Goal: Task Accomplishment & Management: Complete application form

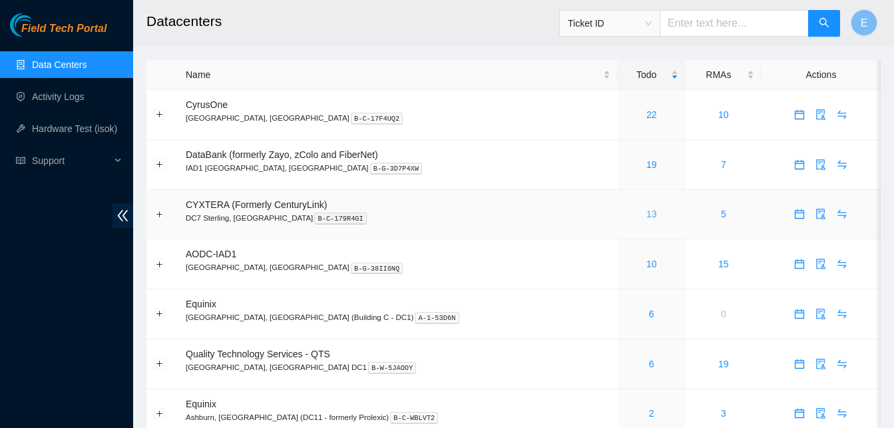
click at [647, 212] on link "13" at bounding box center [652, 213] width 11 height 11
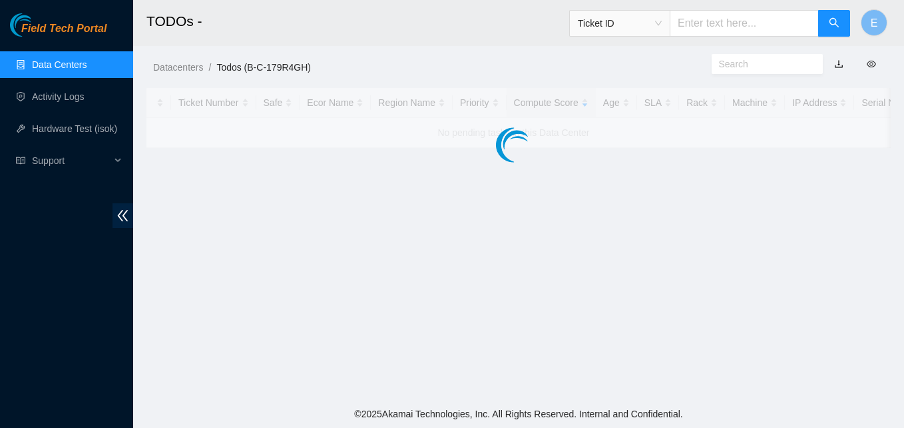
click at [608, 212] on main "TODOs - Ticket ID E Datacenters / Todos (B-C-179R4GH) / Ticket Number Safe Ecor…" at bounding box center [518, 200] width 771 height 400
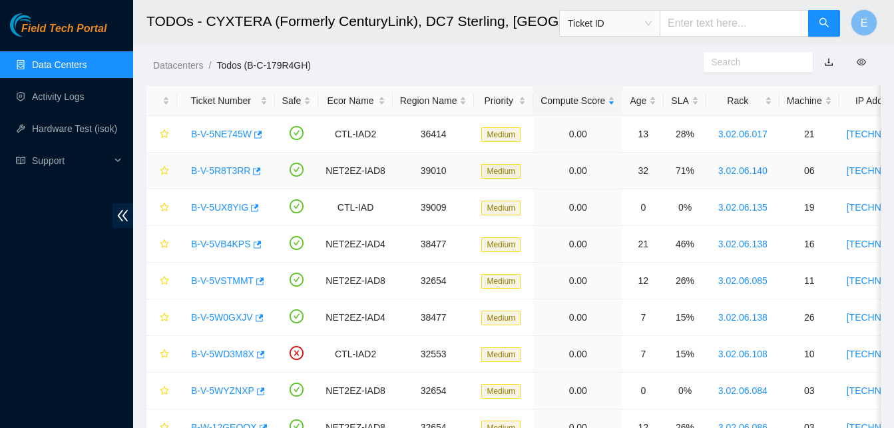
scroll to position [25, 0]
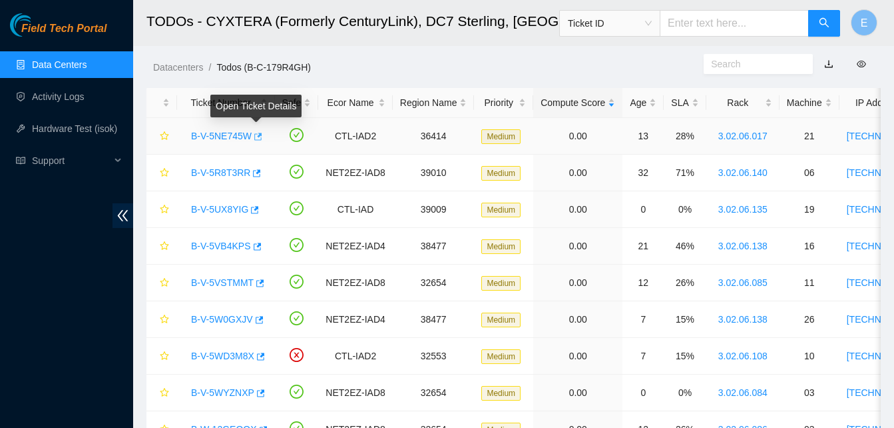
click at [258, 139] on icon "button" at bounding box center [256, 136] width 9 height 9
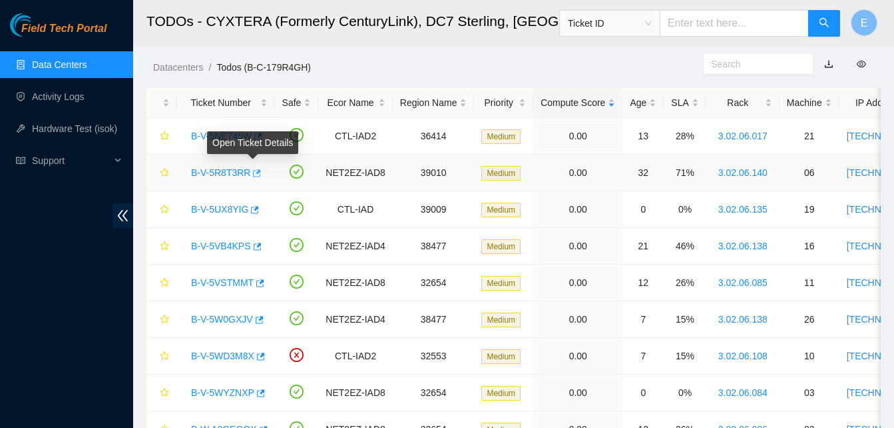
click at [251, 172] on icon "button" at bounding box center [255, 172] width 9 height 9
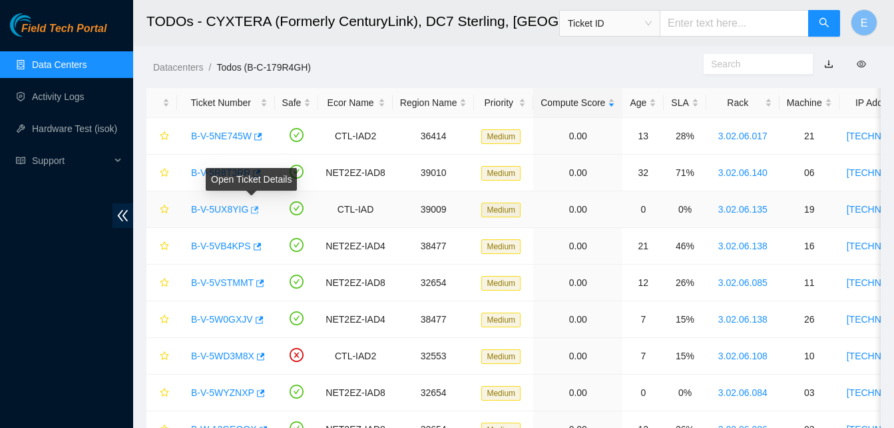
click at [252, 210] on icon "button" at bounding box center [255, 209] width 8 height 7
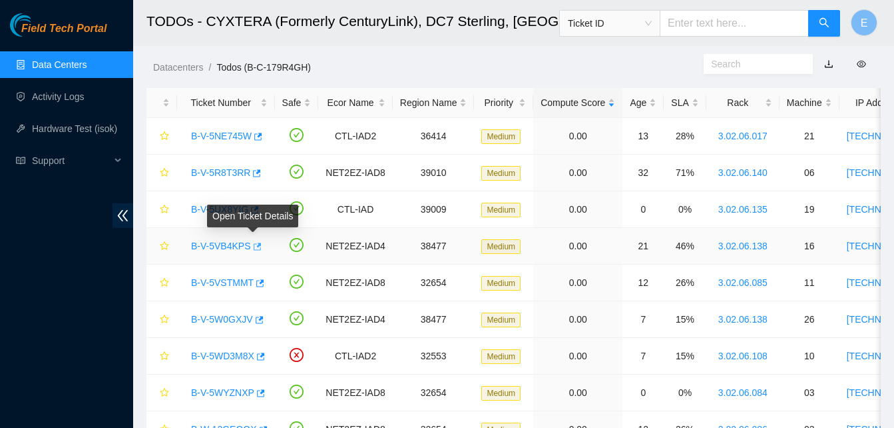
click at [254, 250] on icon "button" at bounding box center [258, 245] width 8 height 7
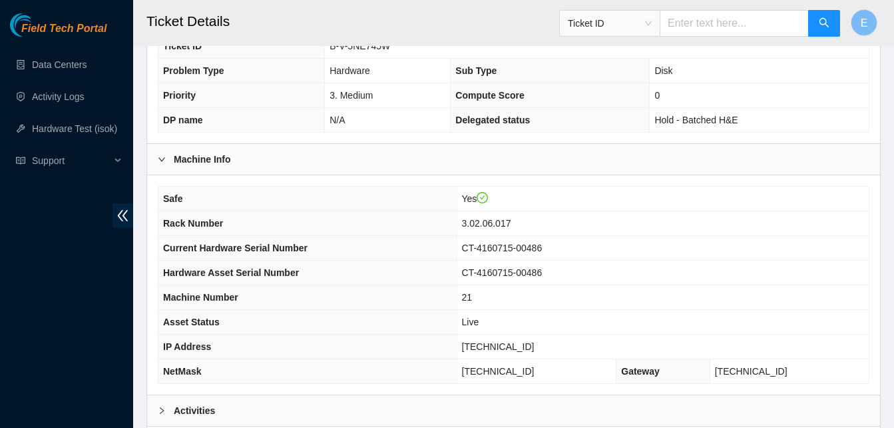
scroll to position [461, 0]
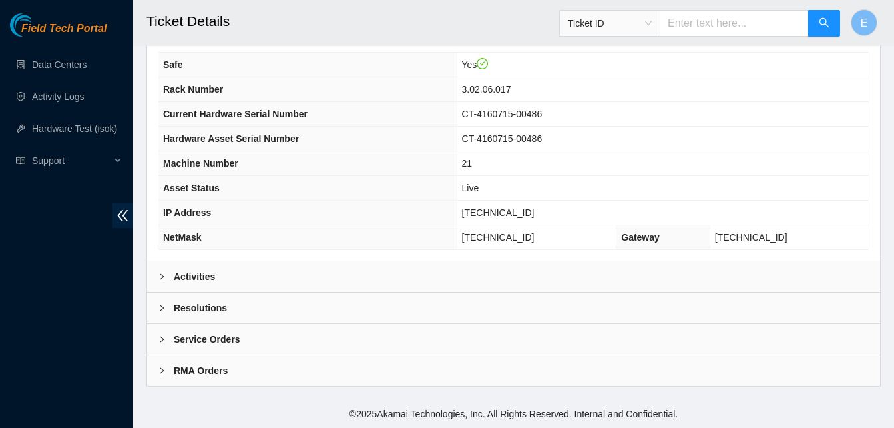
click at [200, 279] on b "Activities" at bounding box center [194, 276] width 41 height 15
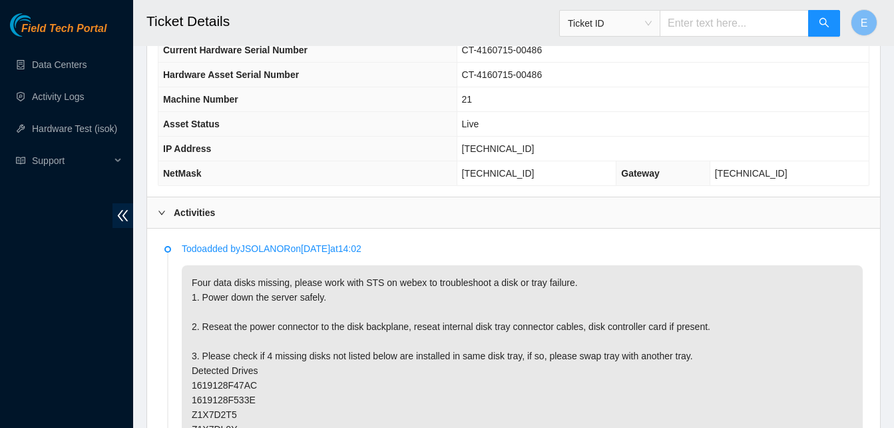
scroll to position [553, 0]
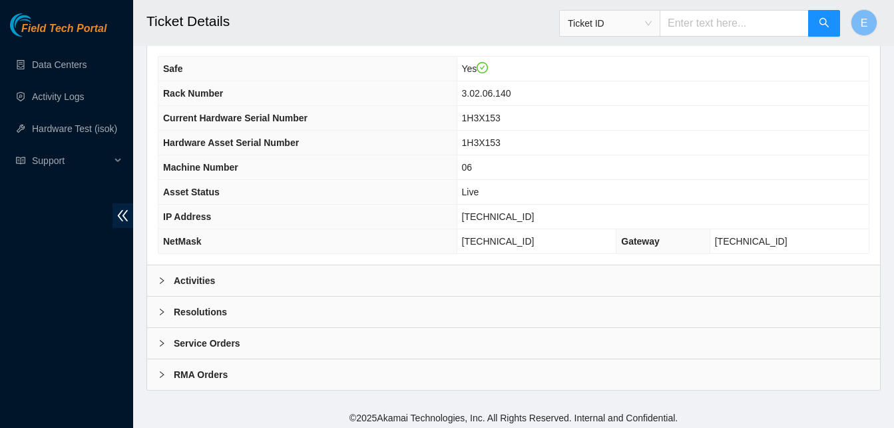
scroll to position [461, 0]
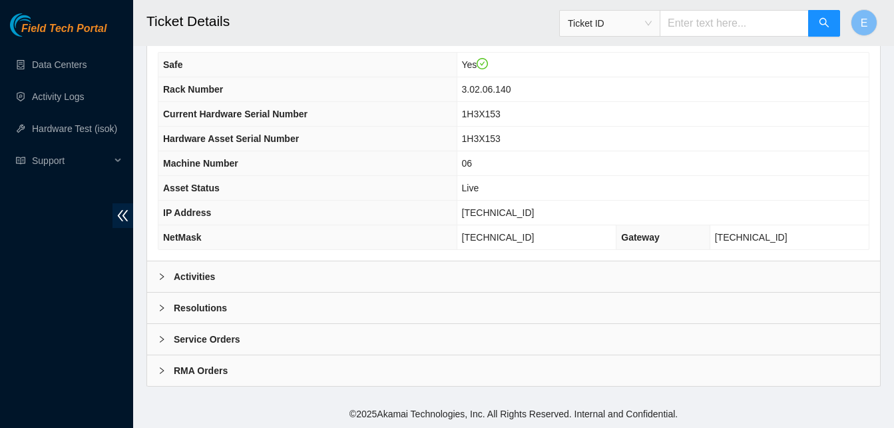
click at [210, 280] on b "Activities" at bounding box center [194, 276] width 41 height 15
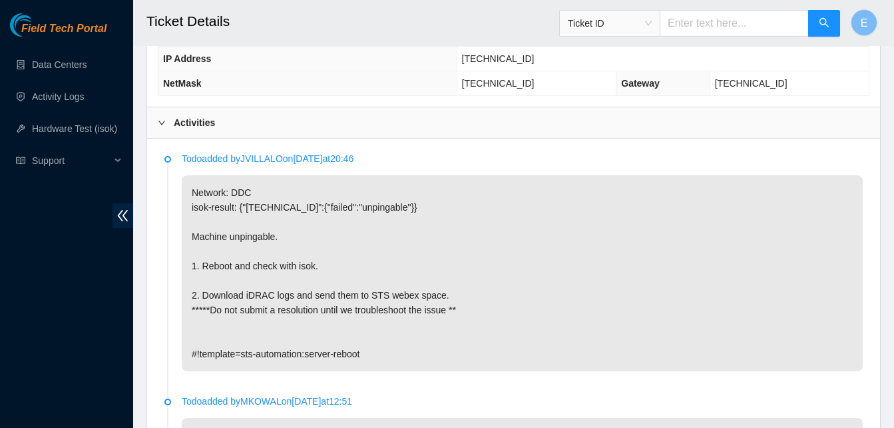
scroll to position [617, 0]
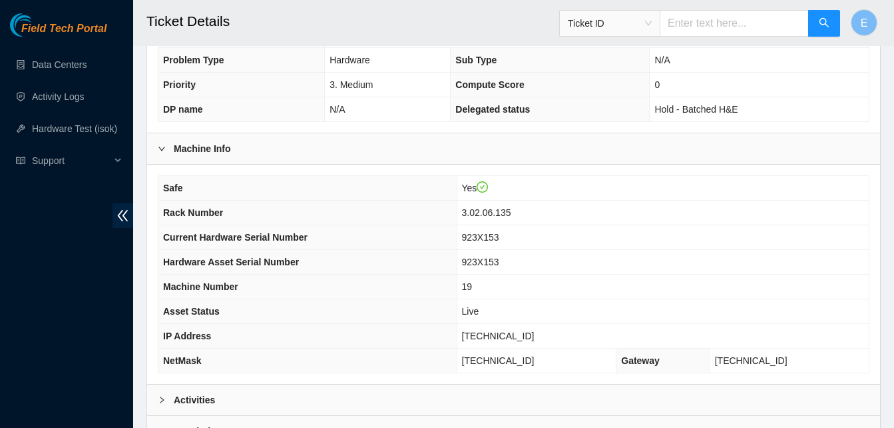
scroll to position [461, 0]
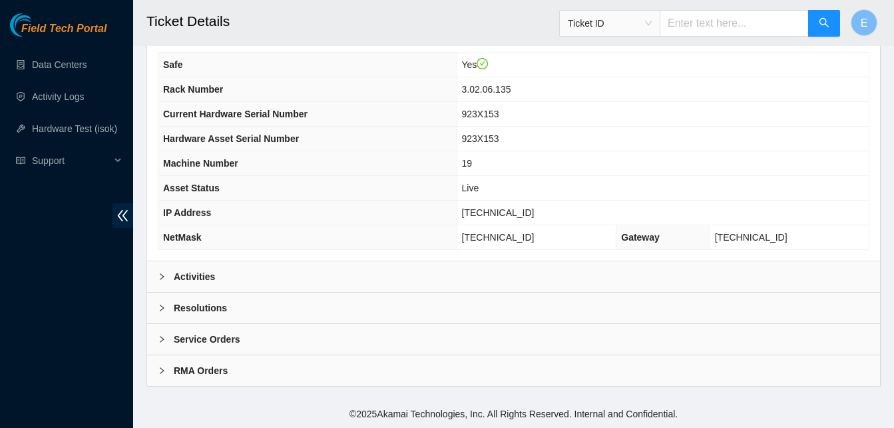
click at [202, 272] on b "Activities" at bounding box center [194, 276] width 41 height 15
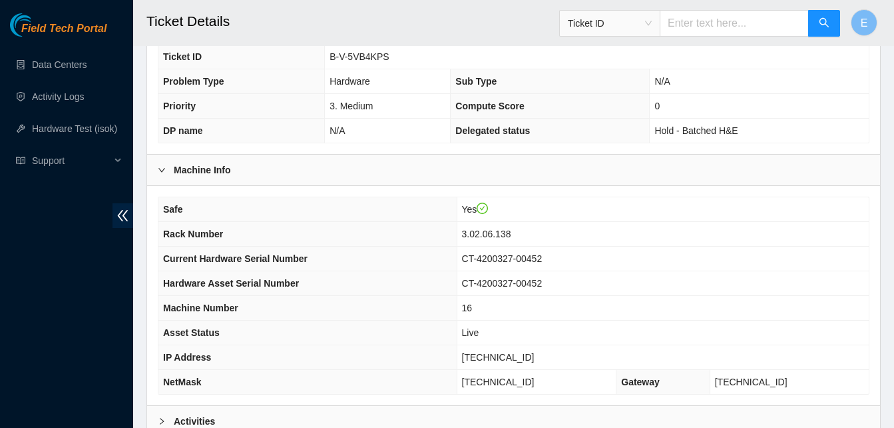
scroll to position [461, 0]
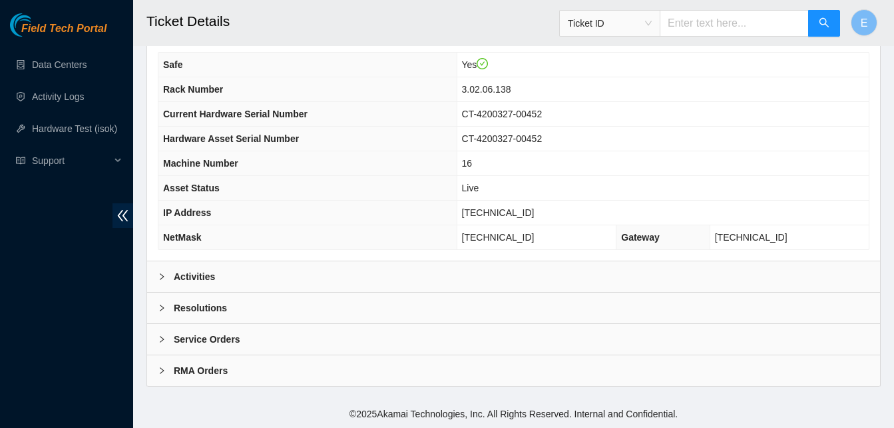
click at [202, 275] on b "Activities" at bounding box center [194, 276] width 41 height 15
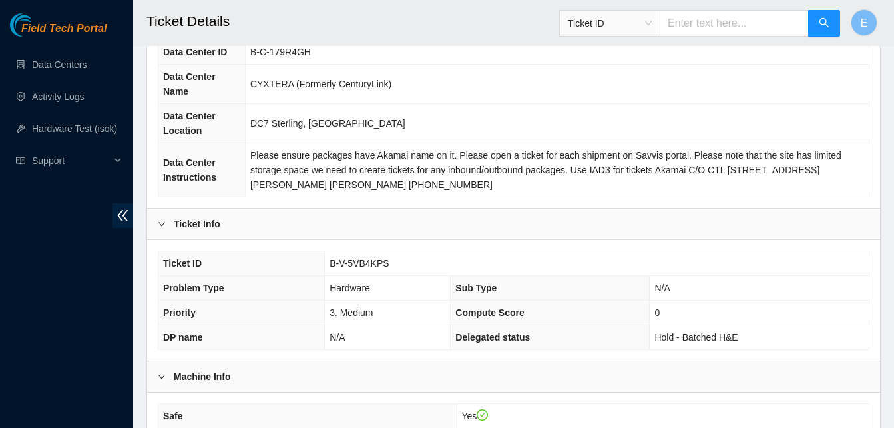
scroll to position [0, 0]
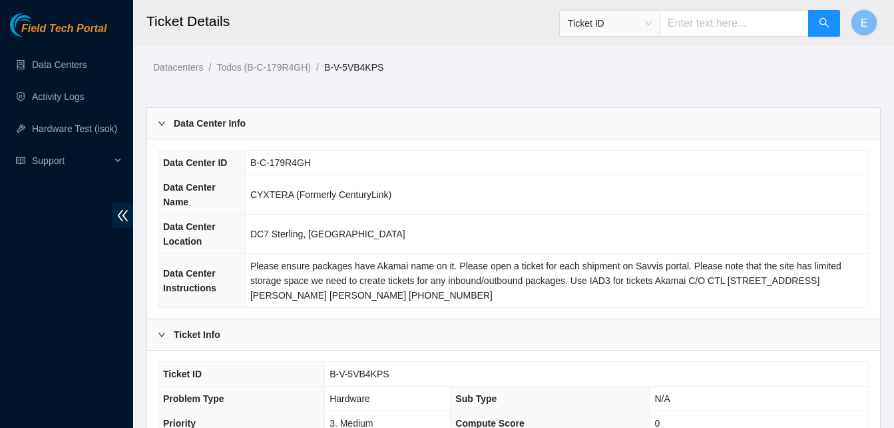
click at [435, 258] on td "Please ensure packages have Akamai name on it. Please open a ticket for each sh…" at bounding box center [557, 281] width 624 height 54
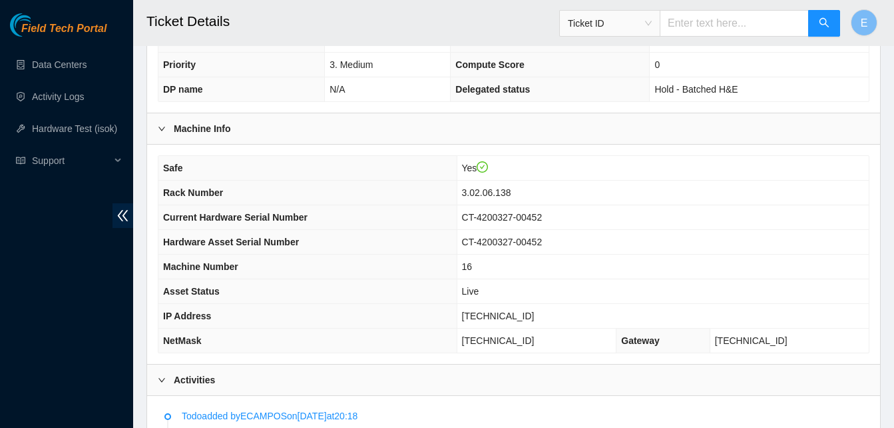
scroll to position [336, 0]
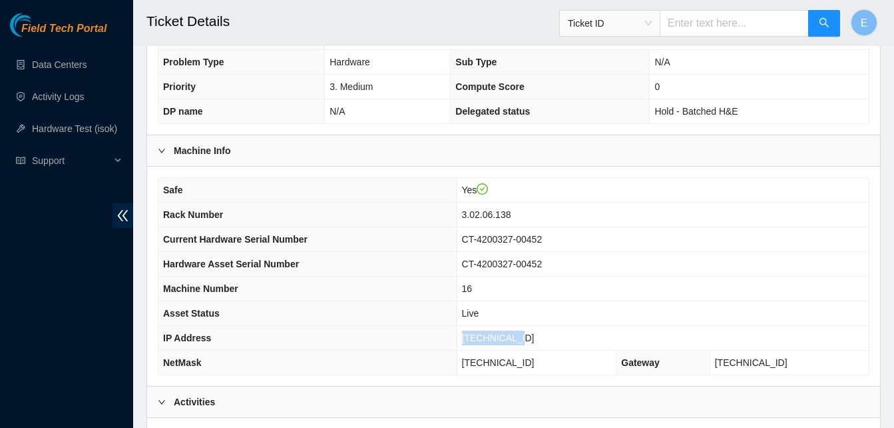
drag, startPoint x: 501, startPoint y: 338, endPoint x: 559, endPoint y: 344, distance: 58.2
click at [559, 344] on td "23.61.198.47" at bounding box center [663, 338] width 412 height 25
copy span "23.61.198.47"
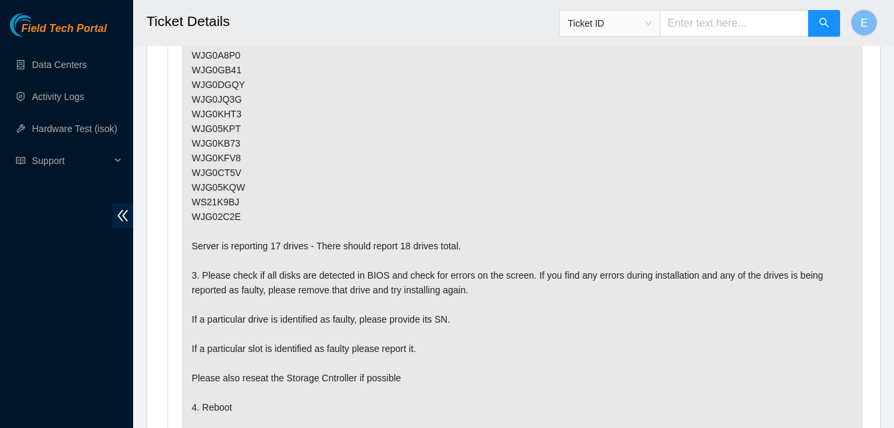
scroll to position [918, 0]
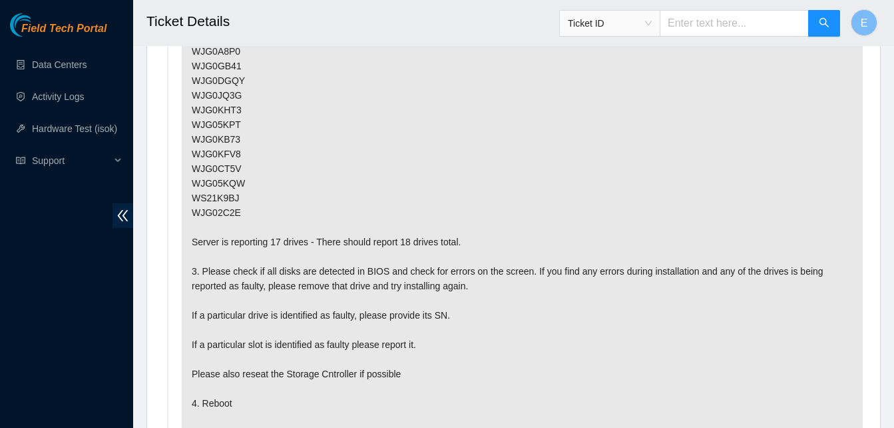
click at [334, 168] on p "Server is reporting a missing drive: 1. Power down the server safely. 2. Find t…" at bounding box center [522, 176] width 681 height 606
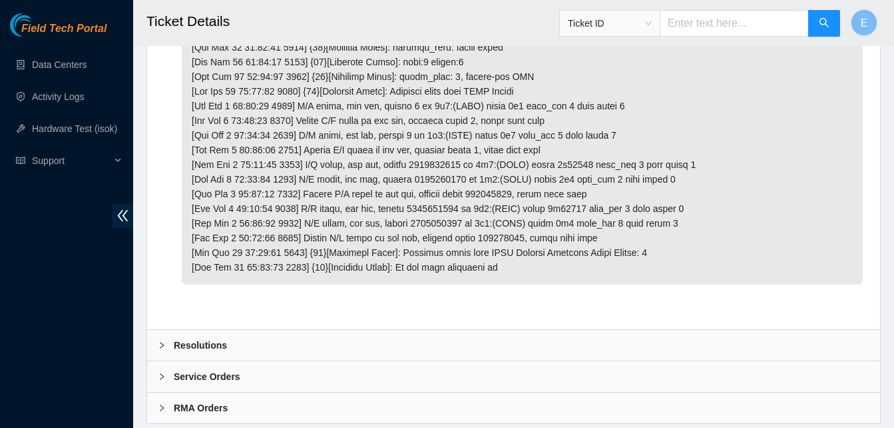
scroll to position [3648, 0]
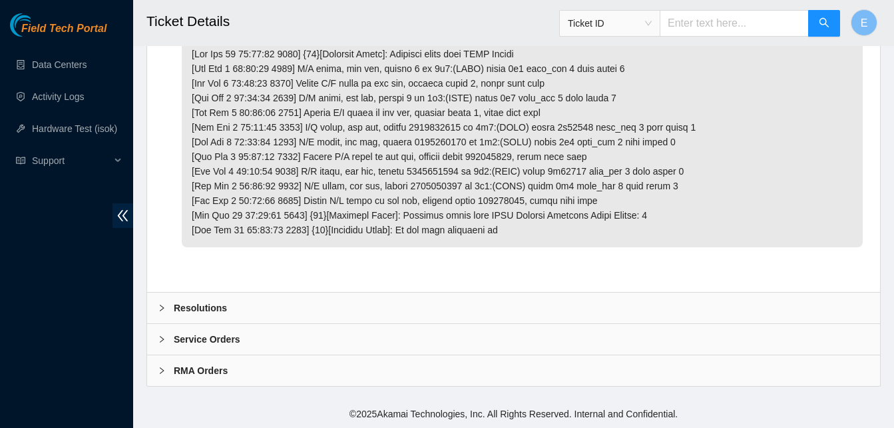
click at [200, 302] on b "Resolutions" at bounding box center [200, 307] width 53 height 15
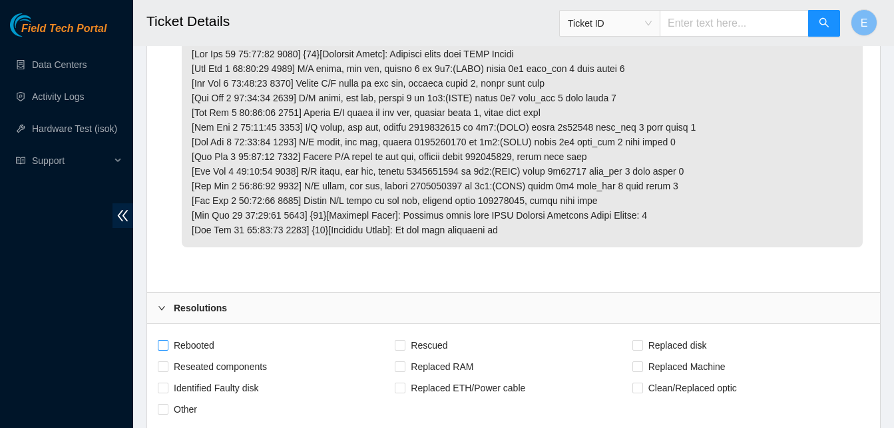
click at [167, 348] on span at bounding box center [163, 345] width 11 height 11
click at [167, 348] on input "Rebooted" at bounding box center [162, 344] width 9 height 9
checkbox input "true"
click at [165, 362] on input "Reseated components" at bounding box center [162, 365] width 9 height 9
checkbox input "true"
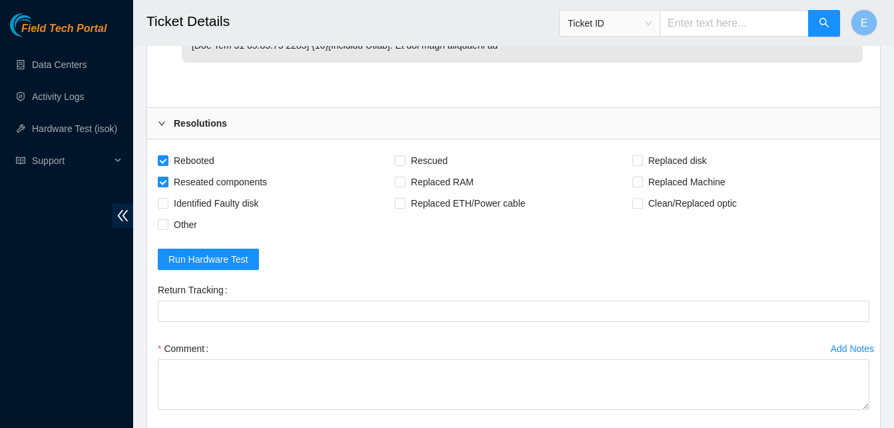
scroll to position [3833, 0]
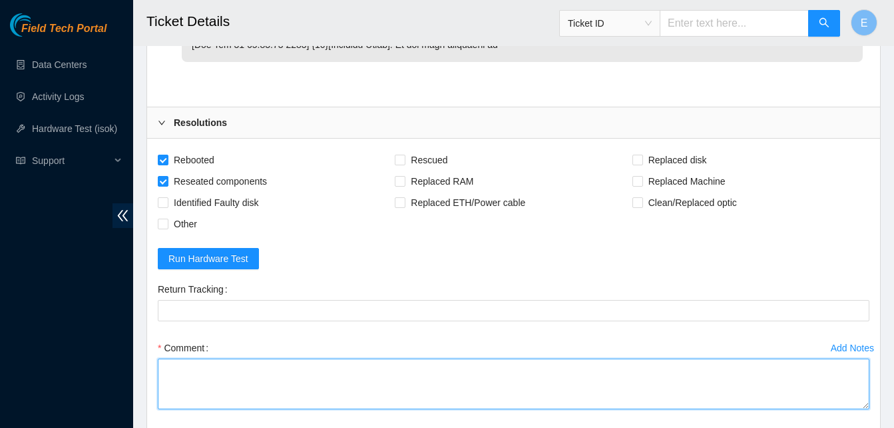
click at [182, 362] on textarea "Comment" at bounding box center [514, 383] width 712 height 51
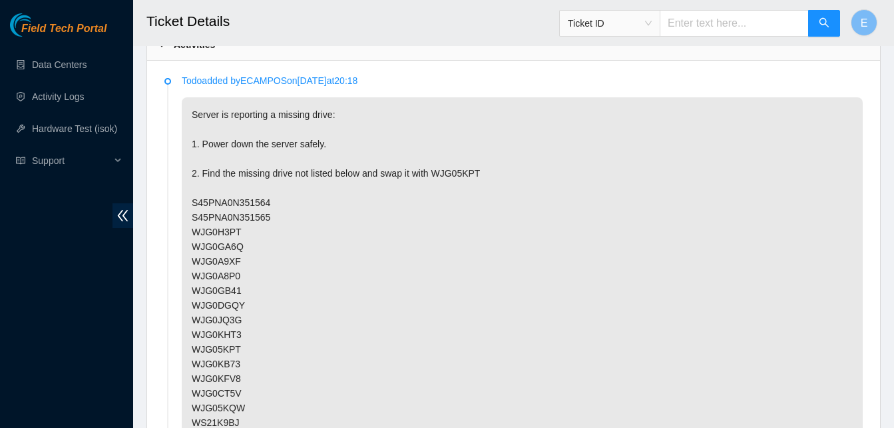
scroll to position [693, 0]
drag, startPoint x: 435, startPoint y: 174, endPoint x: 475, endPoint y: 179, distance: 40.3
click at [475, 179] on p "Server is reporting a missing drive: 1. Power down the server safely. 2. Find t…" at bounding box center [522, 401] width 681 height 606
copy p "WJG05KPT"
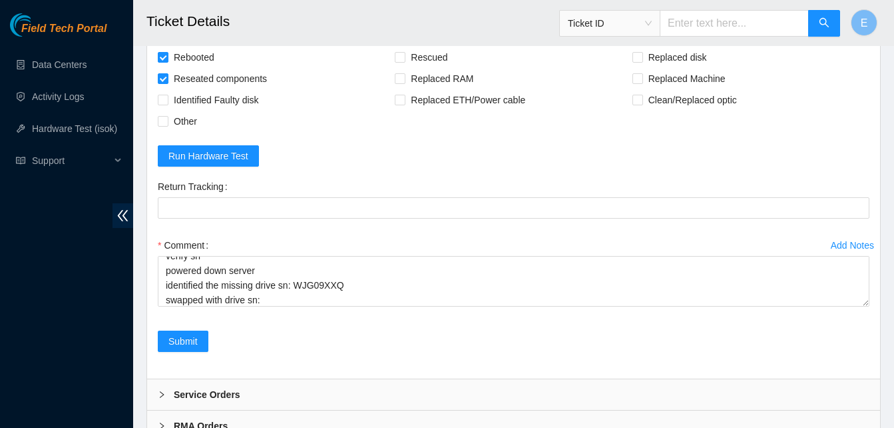
scroll to position [3991, 0]
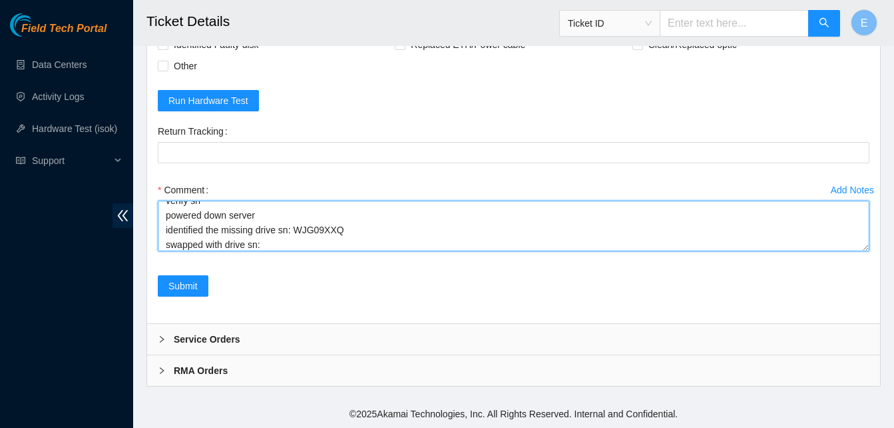
click at [268, 242] on textarea "verify rack and server verify sn powered down server identified the missing dri…" at bounding box center [514, 225] width 712 height 51
paste textarea "WJG05KPT"
click at [272, 243] on textarea "verify rack and server verify sn powered down server identified the missing dri…" at bounding box center [514, 225] width 712 height 51
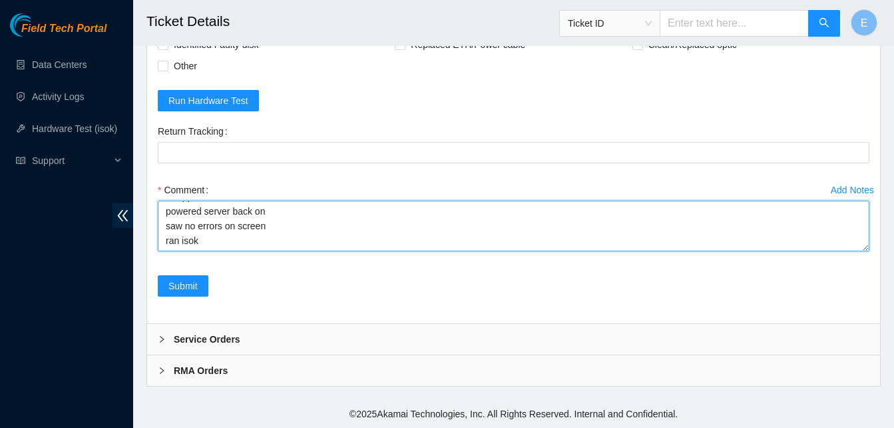
paste textarea "347317 07-10-2025 10:06:14 23.61.198.47 FAILED Result Detail Message Ticket ID …"
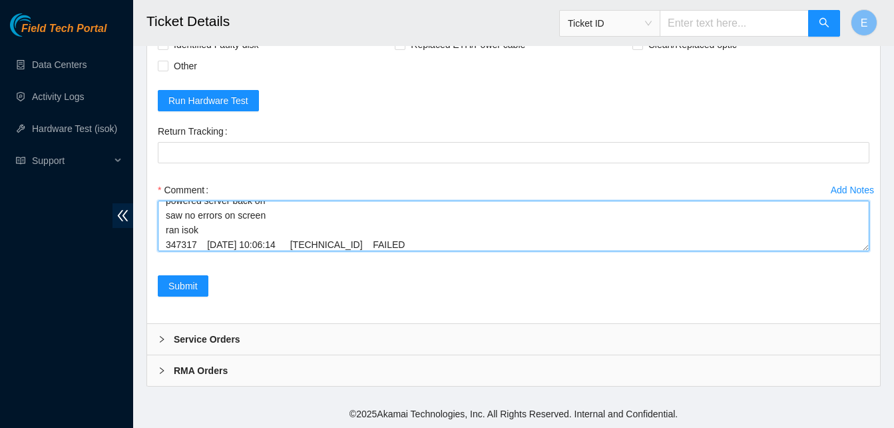
scroll to position [304, 0]
drag, startPoint x: 866, startPoint y: 250, endPoint x: 856, endPoint y: 314, distance: 64.8
click at [856, 314] on div "Rebooted Rescued Replaced disk Reseated components Replaced RAM Replaced Machin…" at bounding box center [513, 152] width 733 height 342
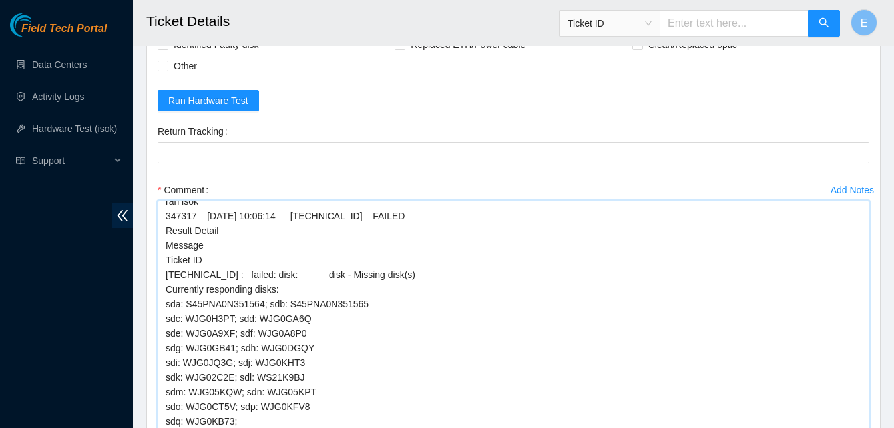
scroll to position [94, 0]
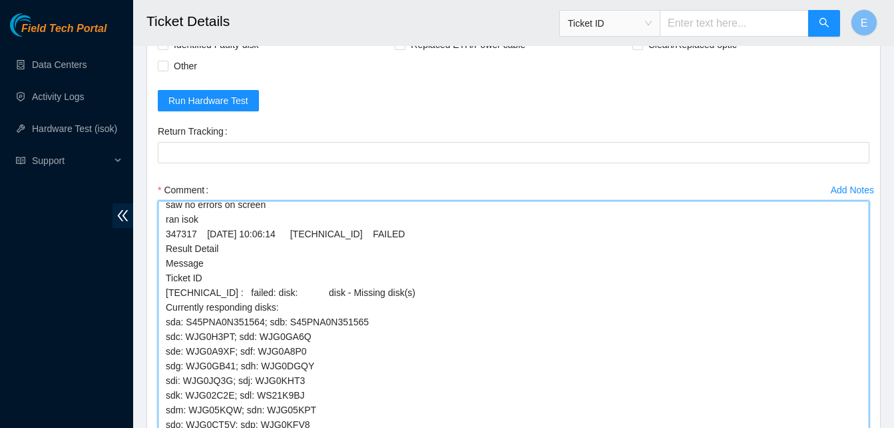
drag, startPoint x: 865, startPoint y: 248, endPoint x: 855, endPoint y: 461, distance: 214.0
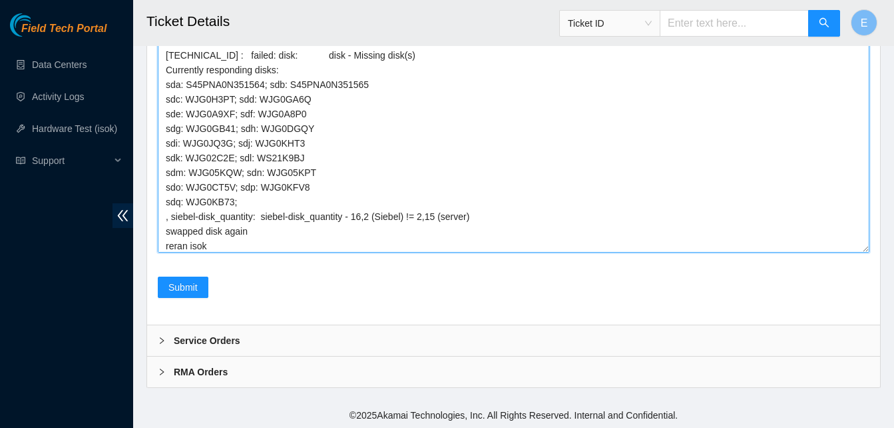
scroll to position [134, 0]
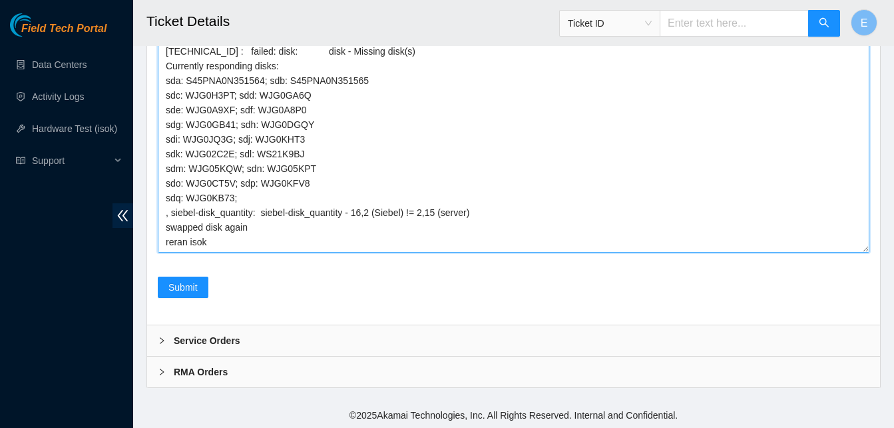
paste textarea "347303 07-10-2025 09:53:01 23.61.198.47 FAILED Result Detail Message Ticket ID …"
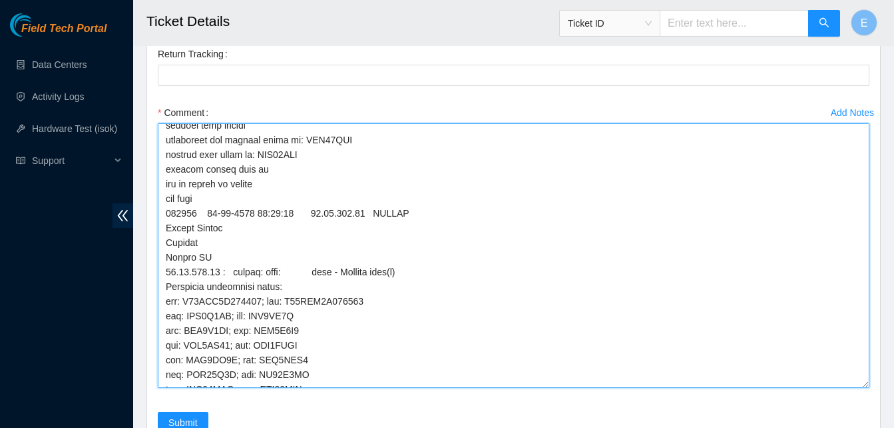
scroll to position [37, 0]
drag, startPoint x: 294, startPoint y: 143, endPoint x: 341, endPoint y: 144, distance: 46.6
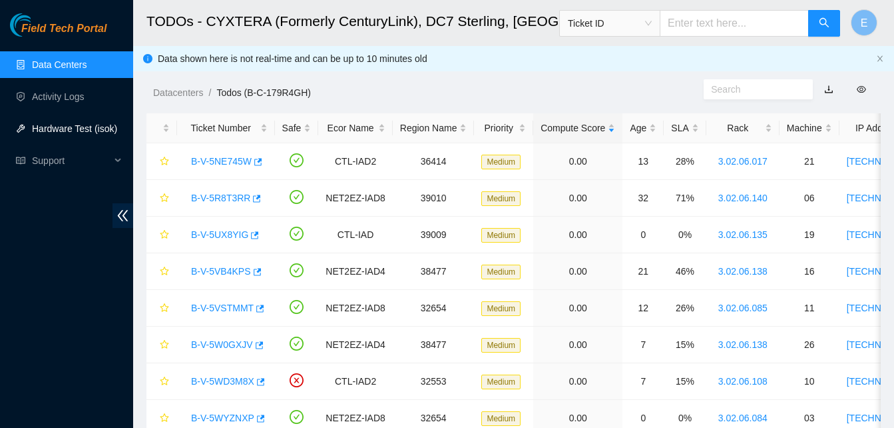
scroll to position [25, 0]
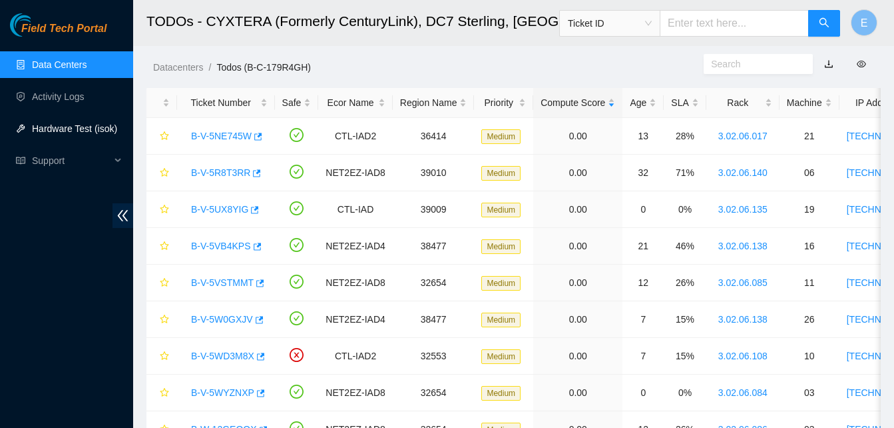
click at [58, 134] on link "Hardware Test (isok)" at bounding box center [74, 128] width 85 height 11
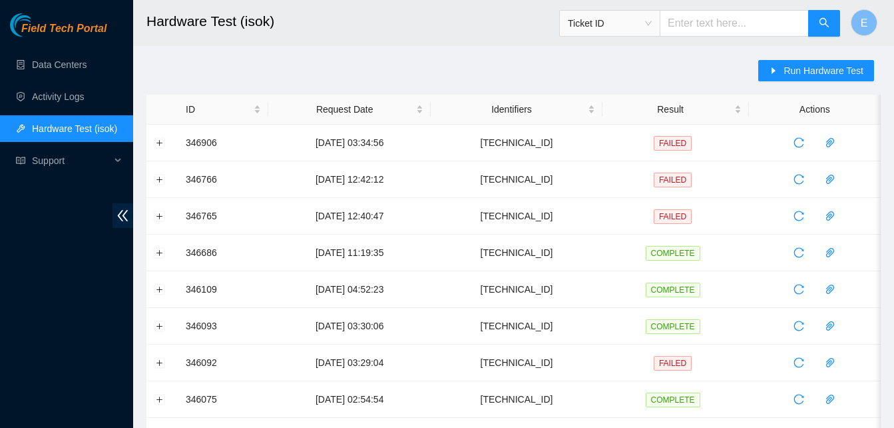
drag, startPoint x: 802, startPoint y: 67, endPoint x: 559, endPoint y: 77, distance: 243.3
click at [789, 71] on span "Run Hardware Test" at bounding box center [824, 70] width 80 height 15
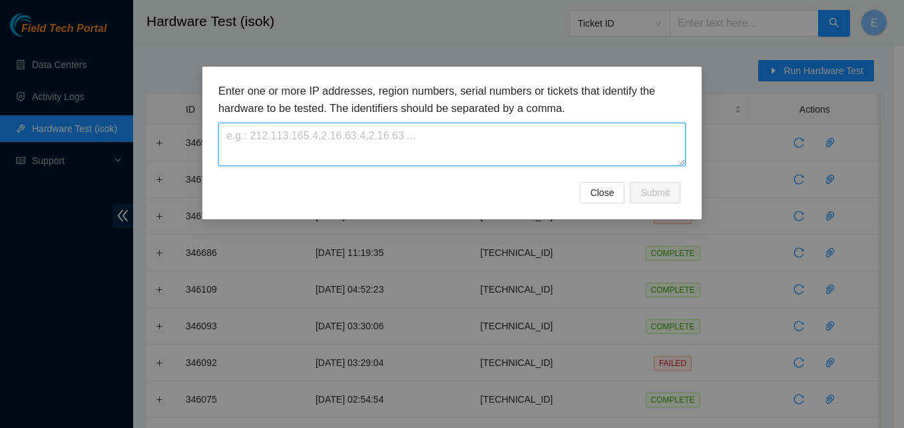
click at [515, 135] on textarea at bounding box center [451, 144] width 467 height 43
paste textarea "23.61.198.47"
type textarea "23.61.198.47"
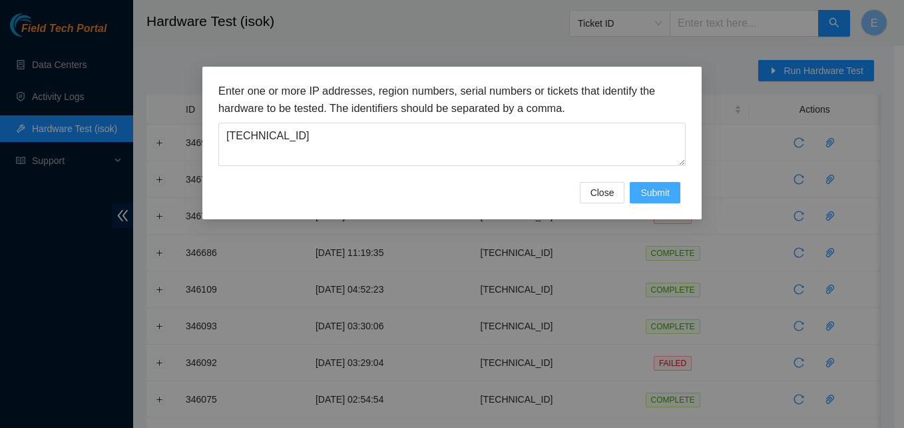
click at [664, 185] on span "Submit" at bounding box center [655, 192] width 29 height 15
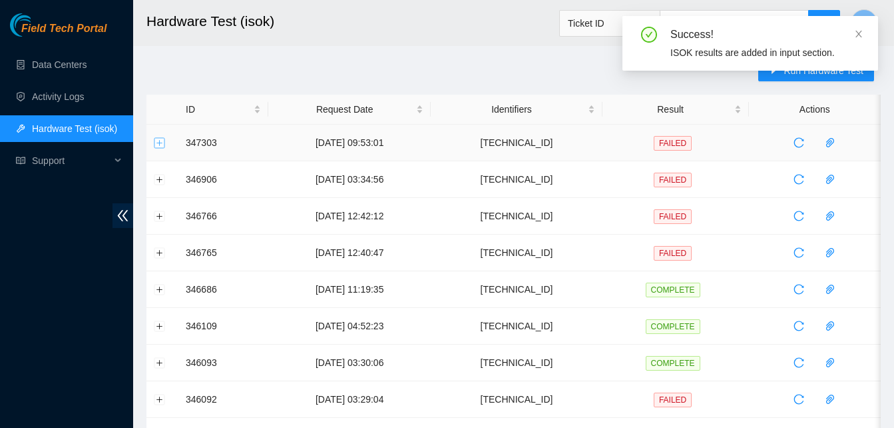
click at [160, 146] on button "Expand row" at bounding box center [159, 142] width 11 height 11
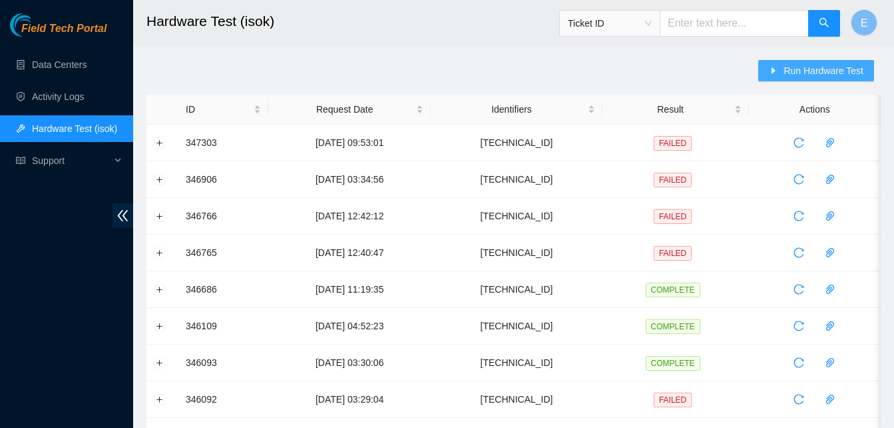
click at [800, 70] on span "Run Hardware Test" at bounding box center [824, 70] width 80 height 15
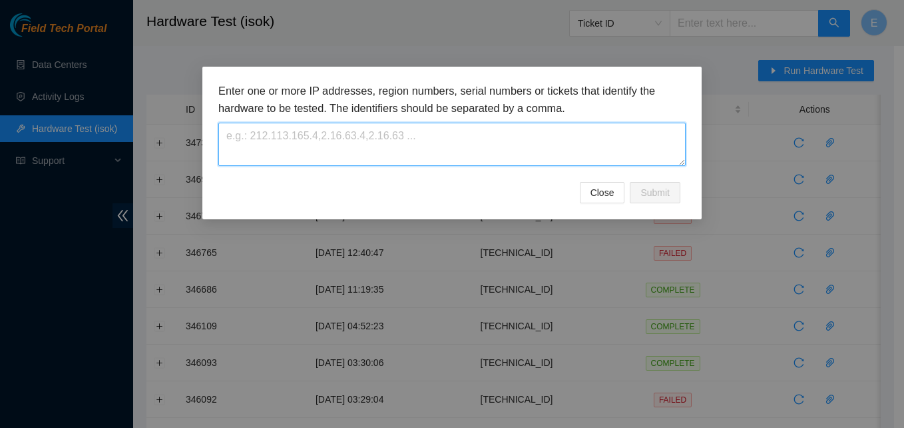
click at [438, 158] on textarea at bounding box center [451, 144] width 467 height 43
paste textarea "23.61.198.47"
type textarea "23.61.198.47"
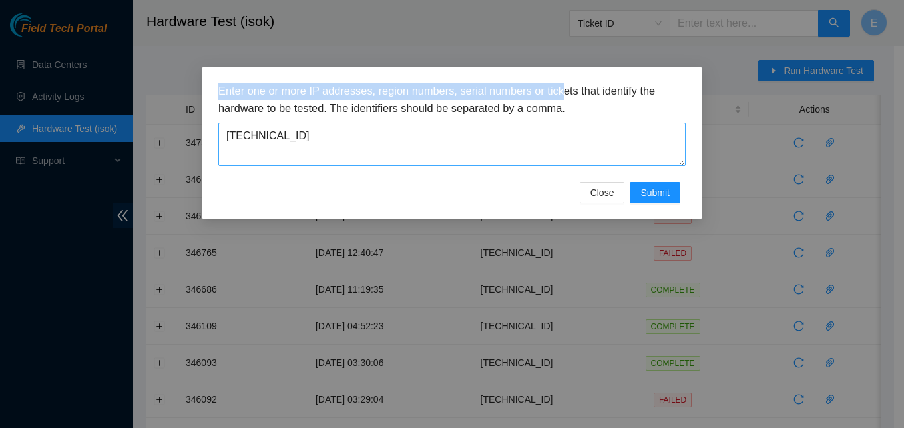
drag, startPoint x: 567, startPoint y: 77, endPoint x: 573, endPoint y: 160, distance: 84.2
click at [573, 160] on div "Enter one or more IP addresses, region numbers, serial numbers or tickets that …" at bounding box center [451, 143] width 499 height 152
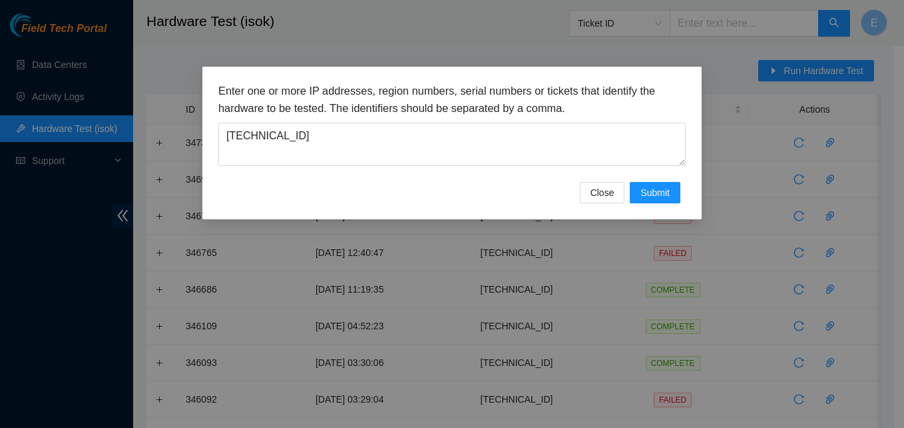
click at [527, 81] on div "Enter one or more IP addresses, region numbers, serial numbers or tickets that …" at bounding box center [451, 143] width 499 height 152
click at [660, 193] on span "Submit" at bounding box center [655, 192] width 29 height 15
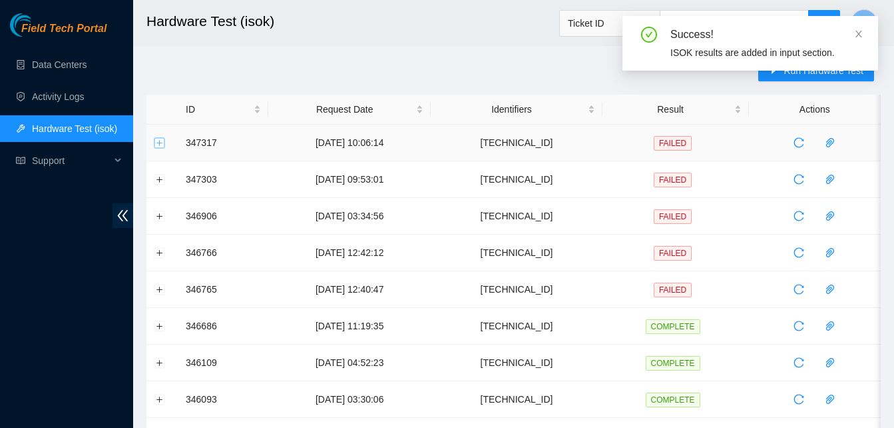
click at [159, 140] on button "Expand row" at bounding box center [159, 142] width 11 height 11
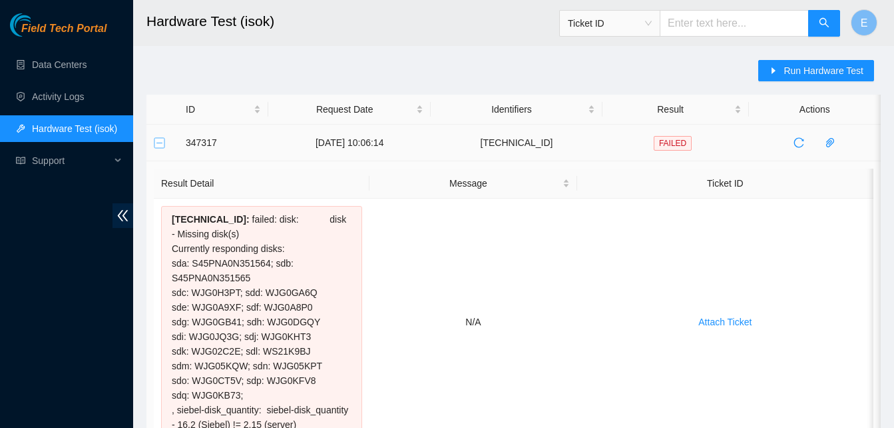
click at [156, 141] on button "Collapse row" at bounding box center [159, 142] width 11 height 11
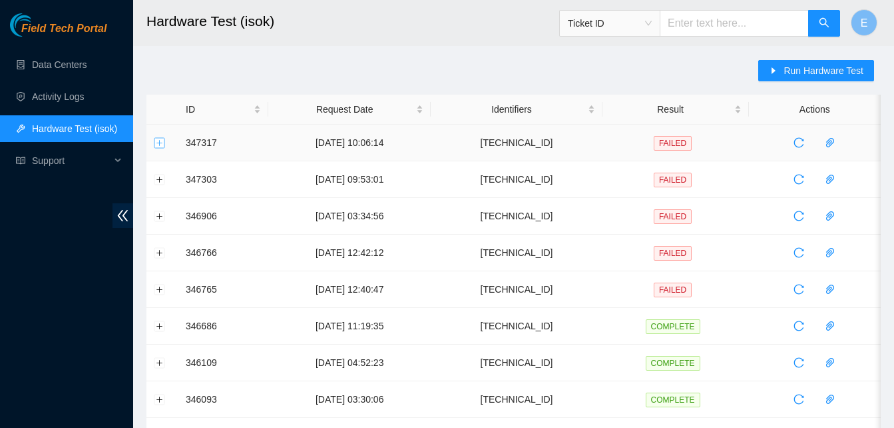
click at [156, 141] on button "Expand row" at bounding box center [159, 142] width 11 height 11
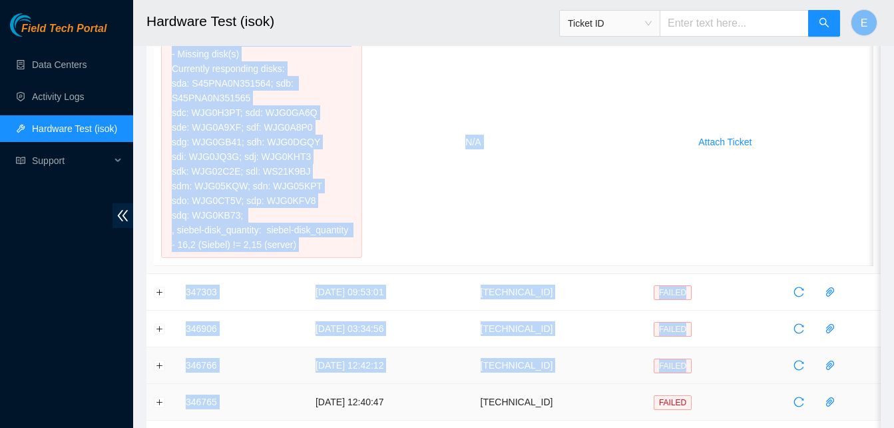
scroll to position [194, 0]
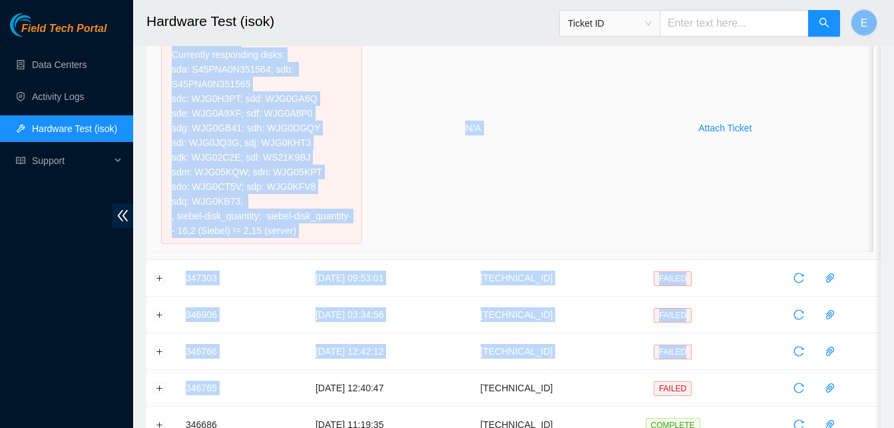
drag, startPoint x: 183, startPoint y: 141, endPoint x: 318, endPoint y: 233, distance: 162.9
copy tbody "347317 07-10-2025 10:06:14 23.61.198.47 FAILED Result Detail Message Ticket ID …"
click at [162, 275] on button "Expand row" at bounding box center [159, 277] width 11 height 11
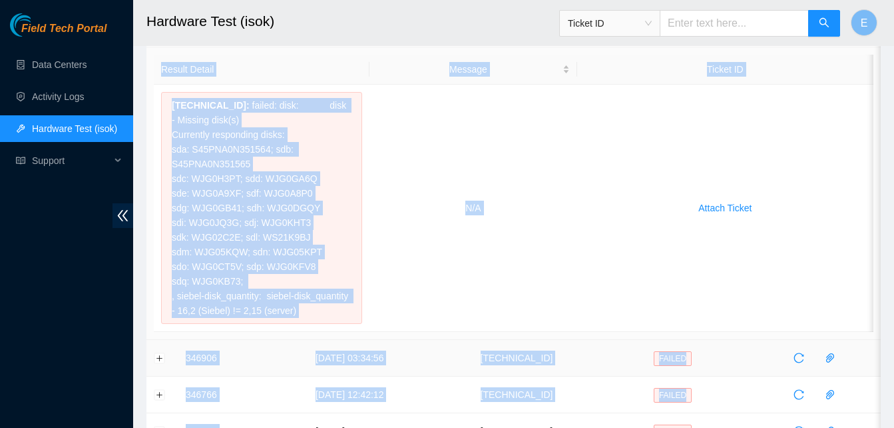
scroll to position [511, 0]
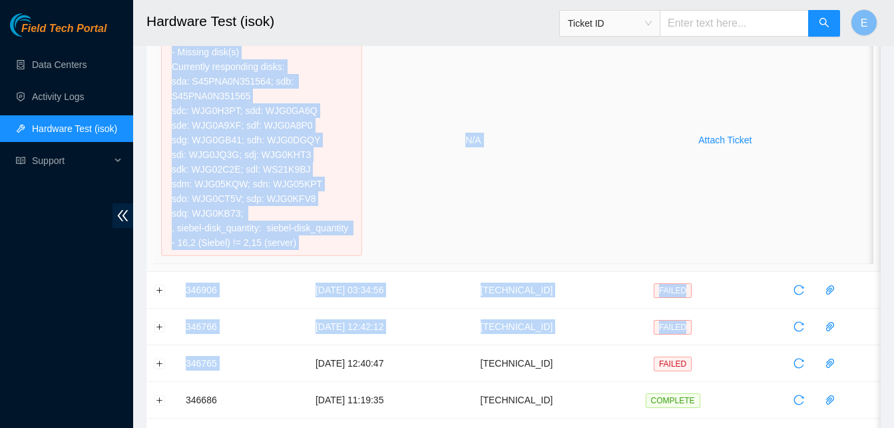
drag, startPoint x: 184, startPoint y: 170, endPoint x: 330, endPoint y: 248, distance: 165.3
click at [330, 248] on tbody "347317 07-10-2025 10:06:14 23.61.198.47 FAILED Result Detail Message Ticket ID …" at bounding box center [513, 272] width 734 height 1317
copy tbody "347303 07-10-2025 09:53:01 23.61.198.47 FAILED Result Detail Message Ticket ID …"
click at [49, 67] on link "Data Centers" at bounding box center [59, 64] width 55 height 11
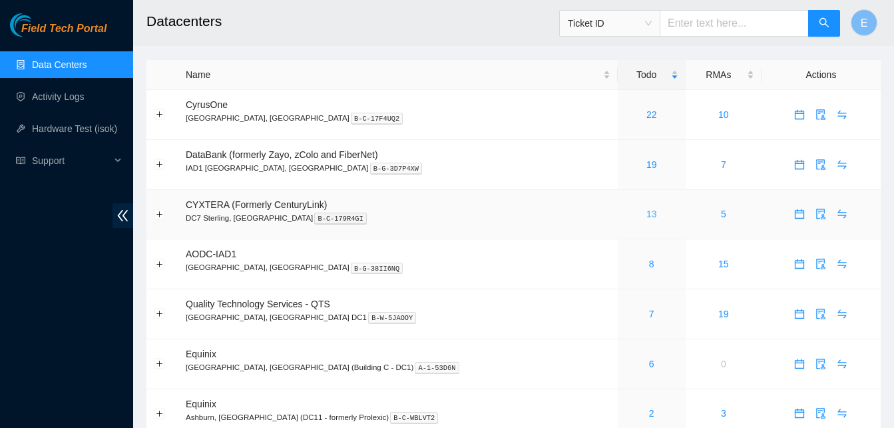
click at [647, 210] on link "13" at bounding box center [652, 213] width 11 height 11
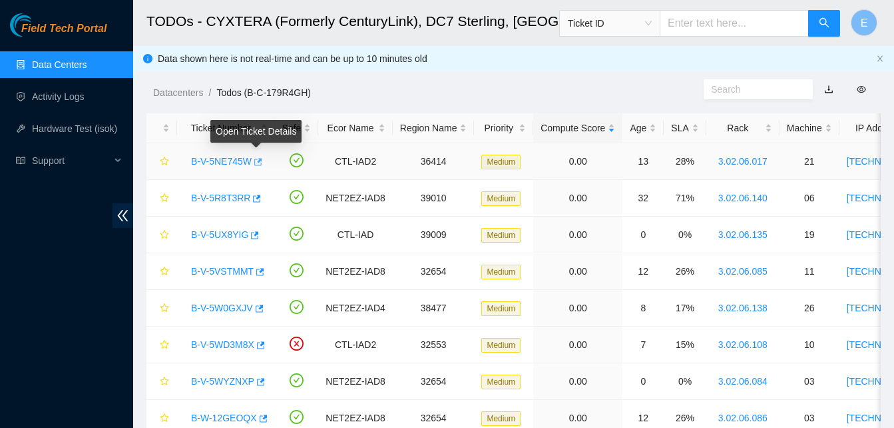
click at [254, 162] on icon "button" at bounding box center [256, 161] width 9 height 9
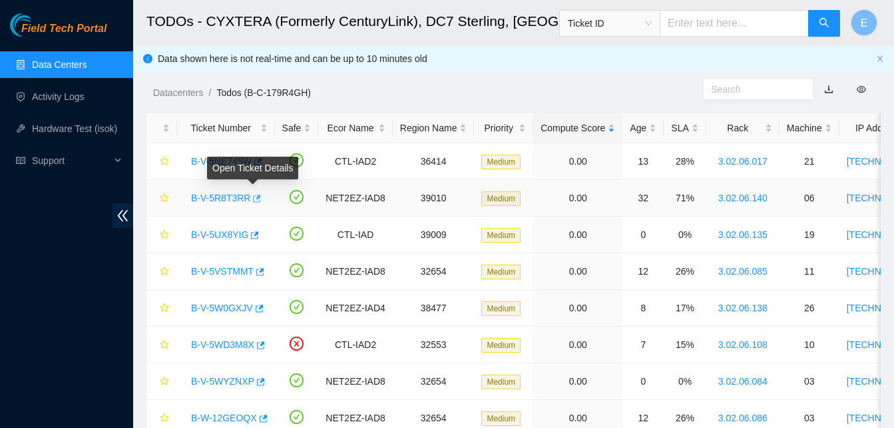
click at [252, 200] on icon "button" at bounding box center [255, 198] width 9 height 9
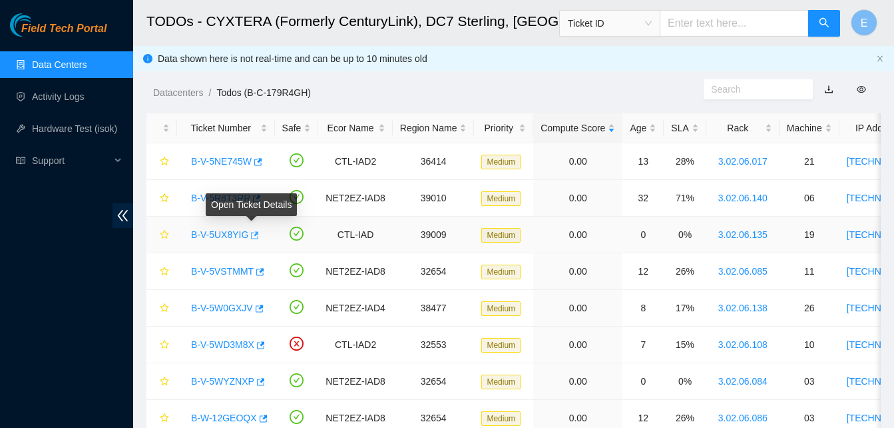
click at [250, 229] on button "button" at bounding box center [253, 234] width 11 height 21
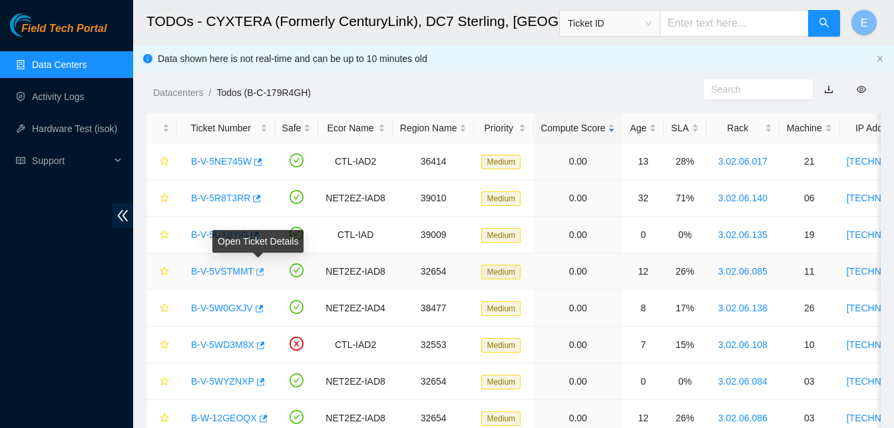
click at [258, 274] on icon "button" at bounding box center [258, 271] width 9 height 9
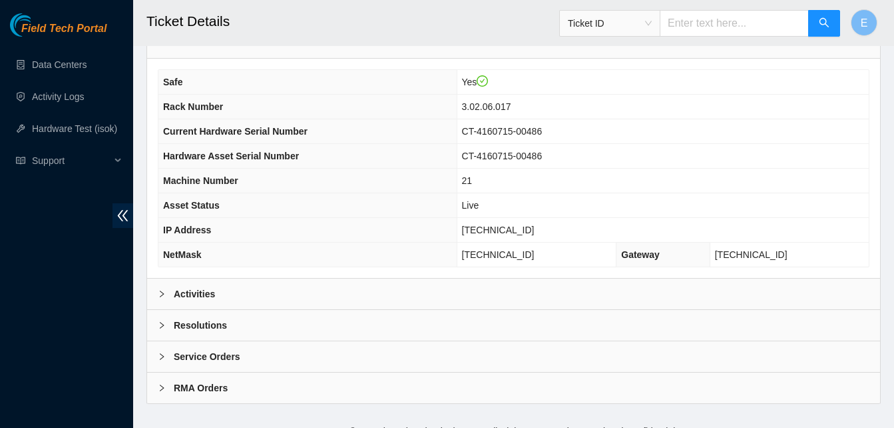
scroll to position [461, 0]
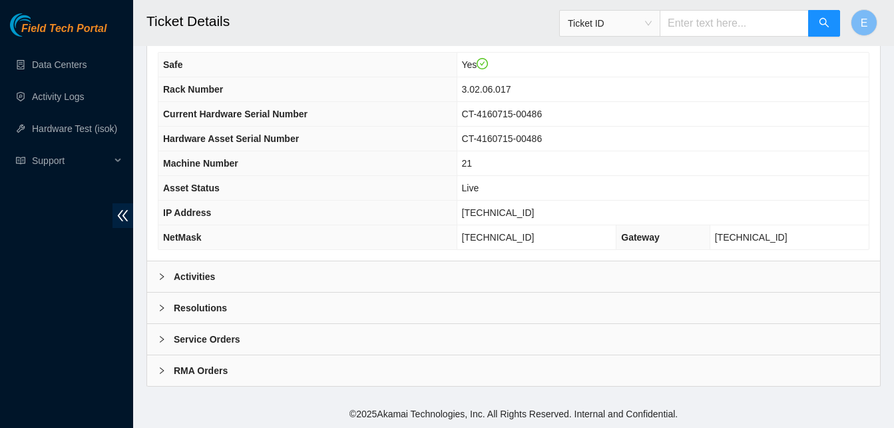
click at [197, 280] on b "Activities" at bounding box center [194, 276] width 41 height 15
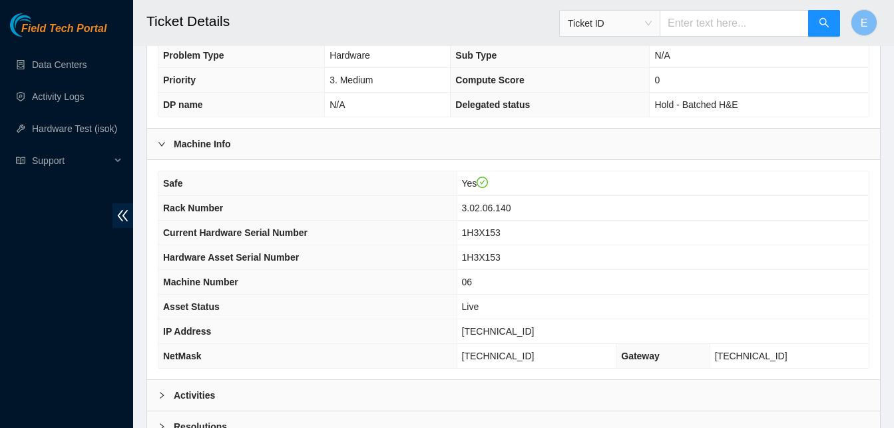
scroll to position [461, 0]
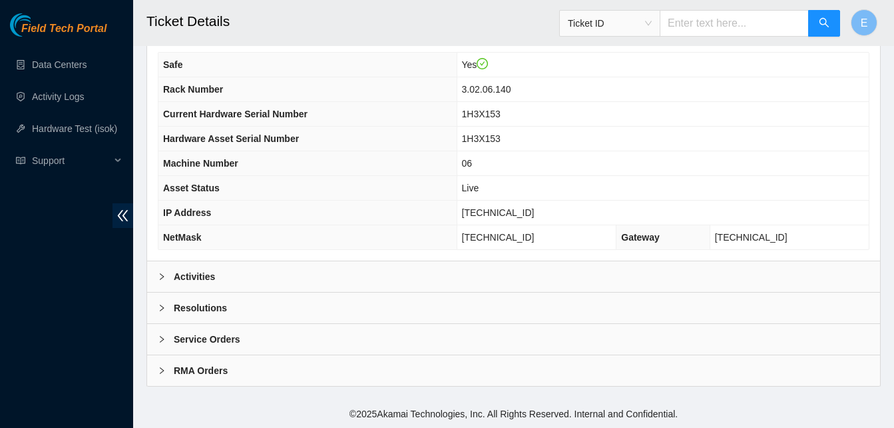
click at [197, 275] on b "Activities" at bounding box center [194, 276] width 41 height 15
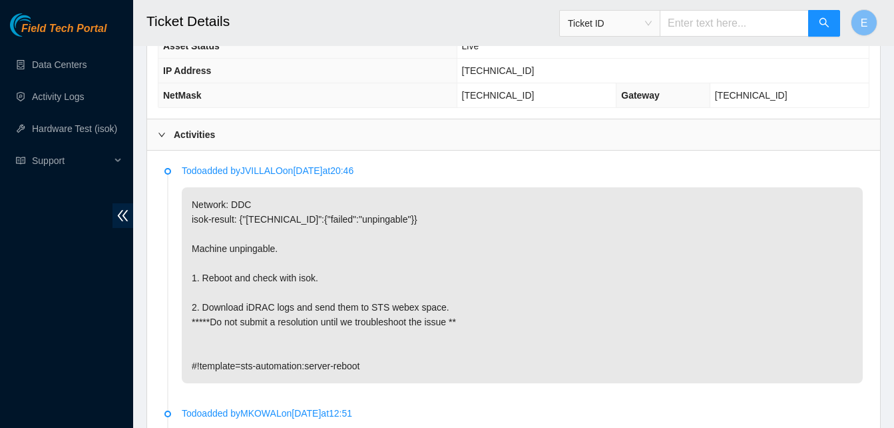
scroll to position [604, 0]
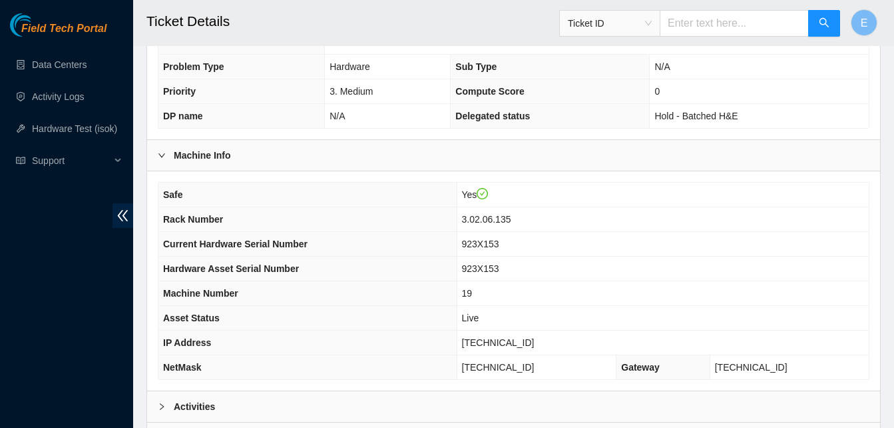
scroll to position [461, 0]
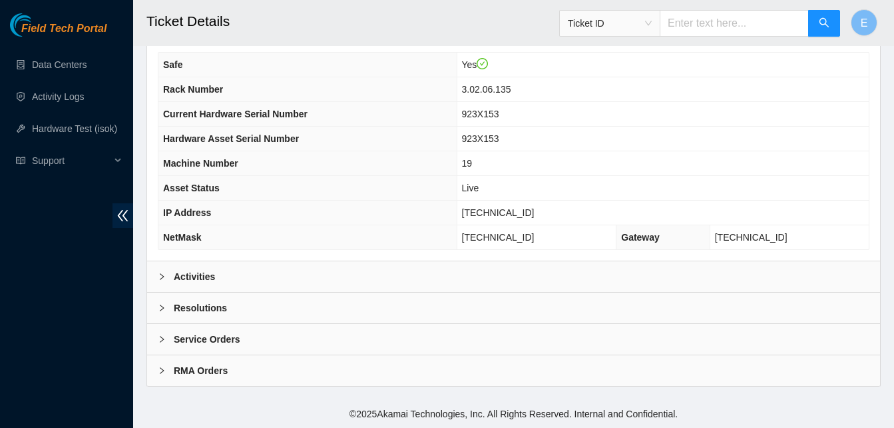
click at [208, 277] on b "Activities" at bounding box center [194, 276] width 41 height 15
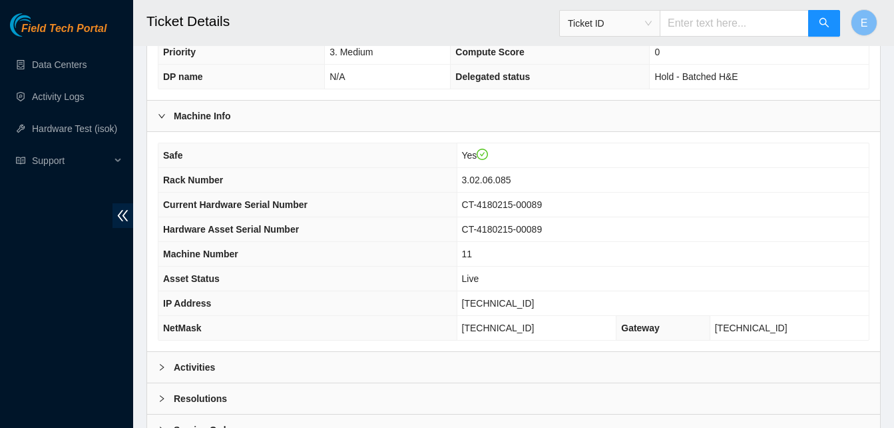
scroll to position [461, 0]
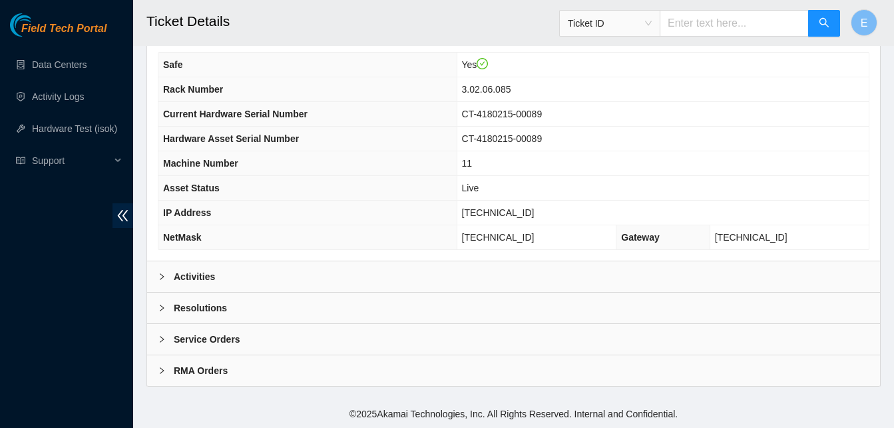
click at [192, 278] on b "Activities" at bounding box center [194, 276] width 41 height 15
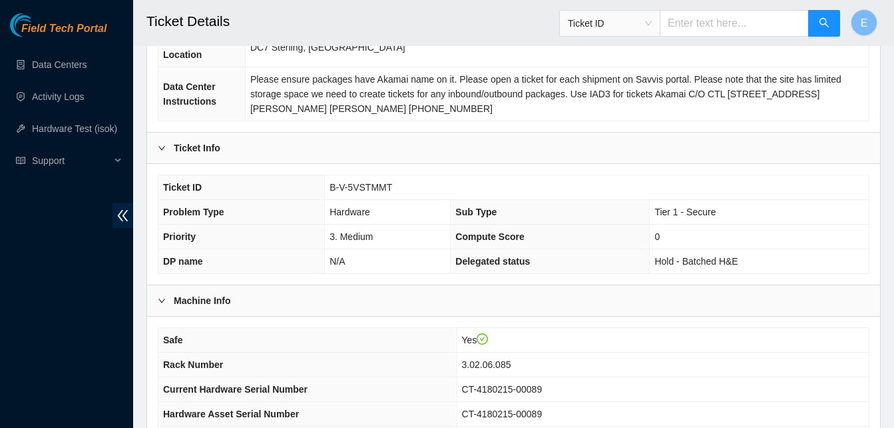
scroll to position [186, 0]
drag, startPoint x: 330, startPoint y: 190, endPoint x: 393, endPoint y: 194, distance: 62.8
click at [393, 194] on td "B-V-5VSTMMT" at bounding box center [597, 188] width 544 height 25
copy span "B-V-5VSTMMT"
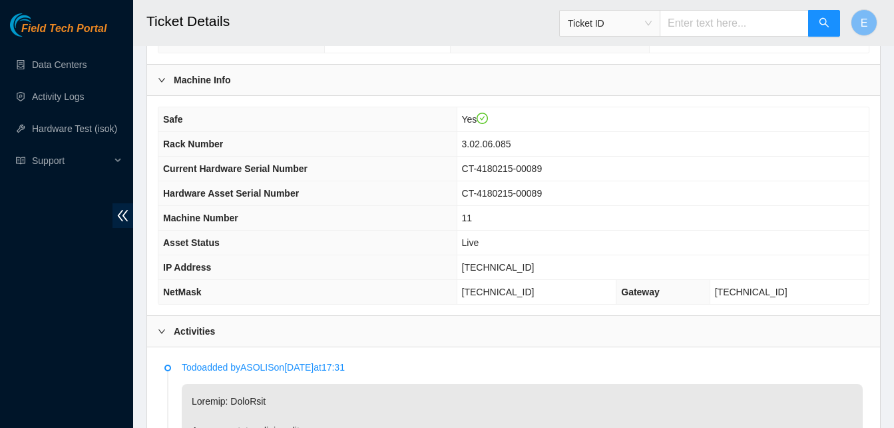
scroll to position [406, 0]
drag, startPoint x: 510, startPoint y: 268, endPoint x: 553, endPoint y: 273, distance: 42.9
click at [553, 273] on td "[TECHNICAL_ID]" at bounding box center [663, 268] width 412 height 25
copy span "[TECHNICAL_ID]"
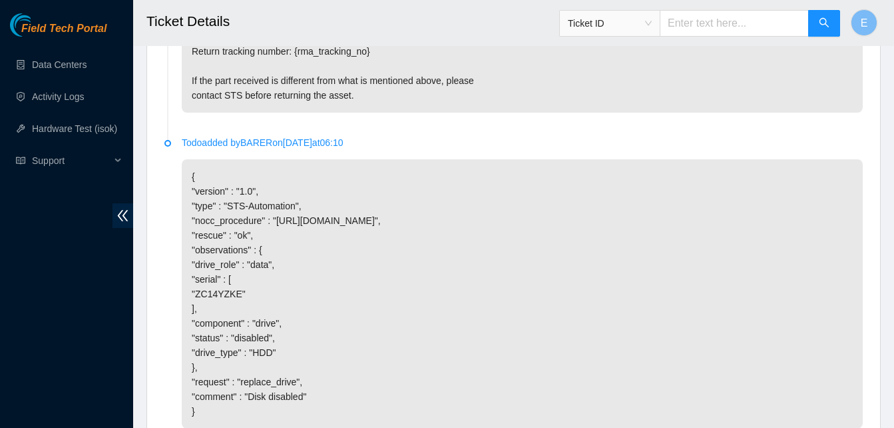
scroll to position [2477, 0]
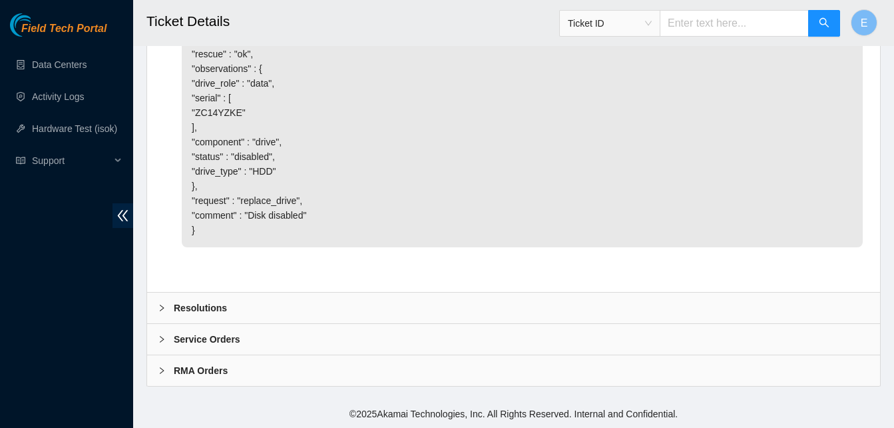
click at [212, 305] on b "Resolutions" at bounding box center [200, 307] width 53 height 15
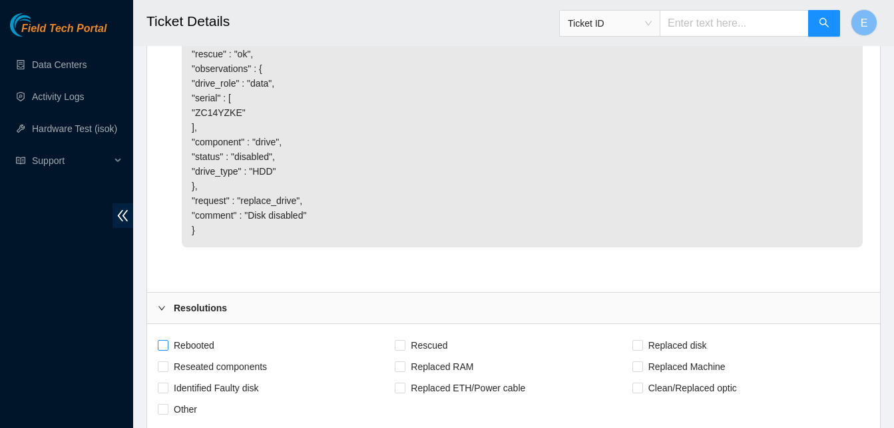
click at [166, 338] on label "Rebooted" at bounding box center [189, 344] width 62 height 21
click at [166, 340] on input "Rebooted" at bounding box center [162, 344] width 9 height 9
checkbox input "true"
click at [400, 343] on input "Rescued" at bounding box center [399, 344] width 9 height 9
checkbox input "true"
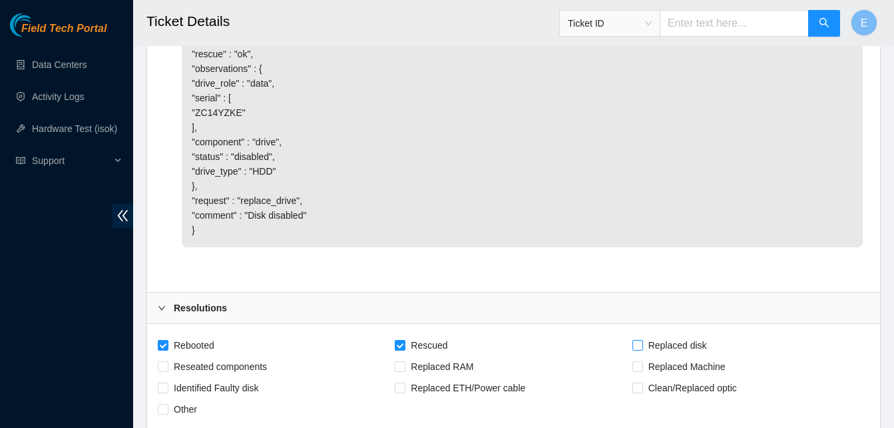
click at [643, 344] on span "Replaced disk" at bounding box center [677, 344] width 69 height 21
click at [642, 344] on input "Replaced disk" at bounding box center [637, 344] width 9 height 9
checkbox input "true"
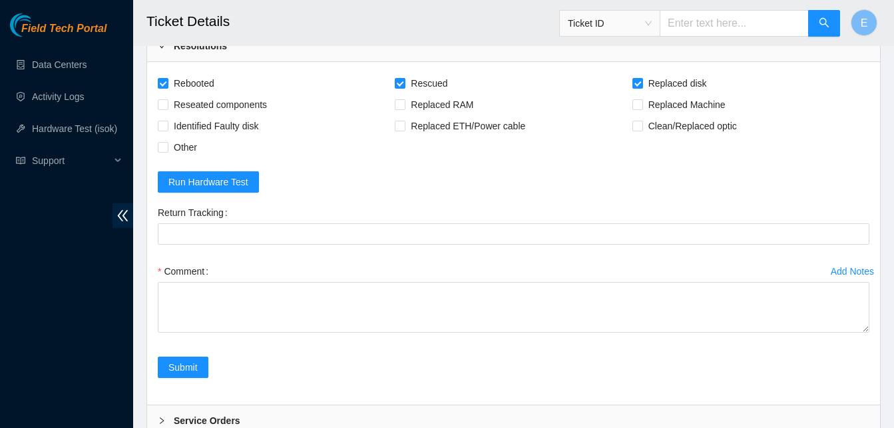
scroll to position [2739, 0]
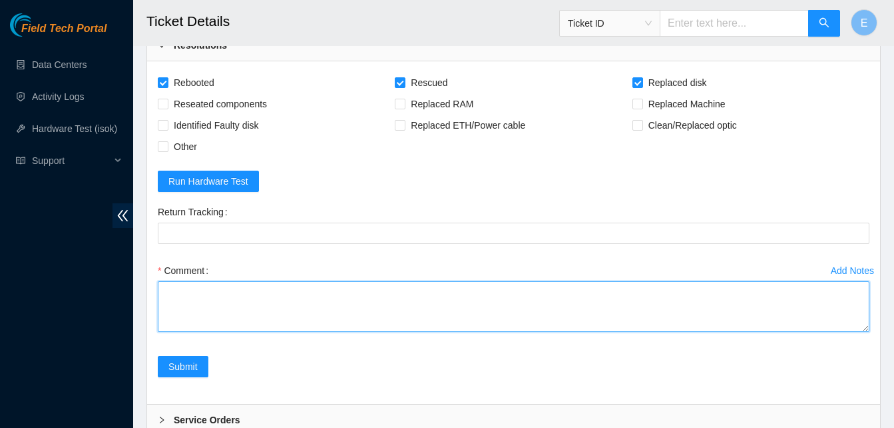
click at [300, 296] on textarea "Comment" at bounding box center [514, 306] width 712 height 51
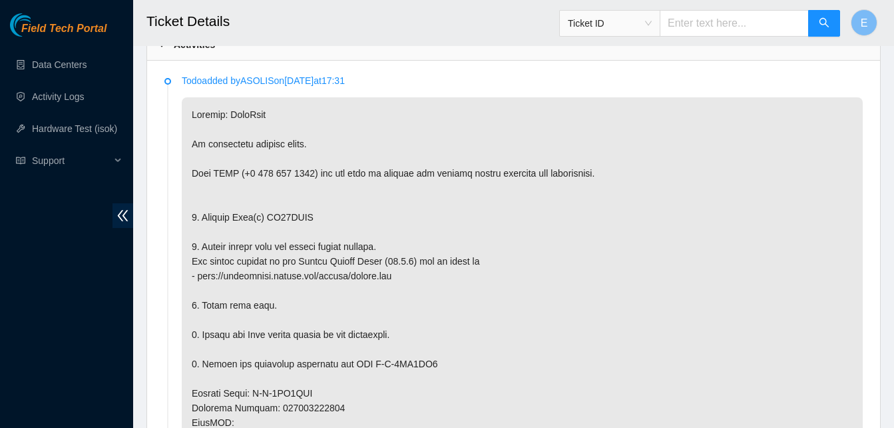
scroll to position [693, 0]
drag, startPoint x: 262, startPoint y: 214, endPoint x: 306, endPoint y: 224, distance: 45.9
click at [306, 224] on p at bounding box center [522, 430] width 681 height 665
copy p "ZC14YZKE"
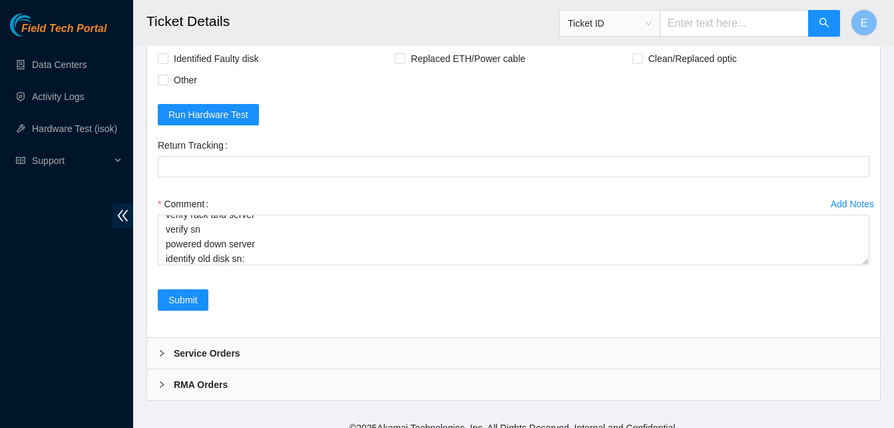
scroll to position [2820, 0]
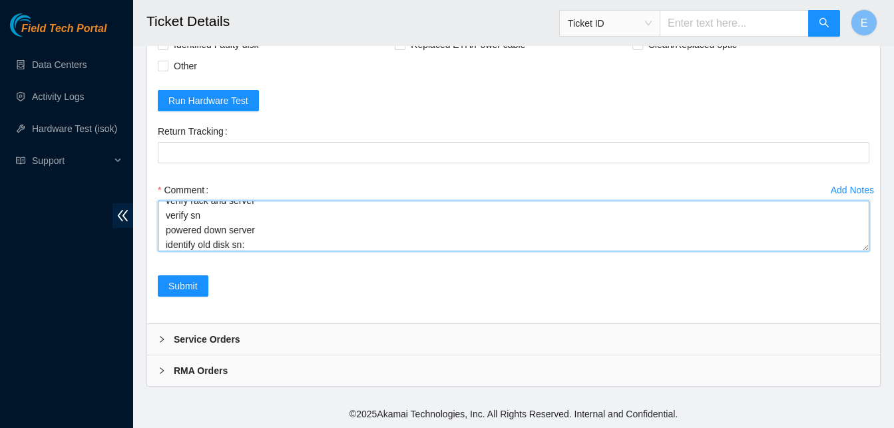
click at [279, 229] on textarea "verify rack and server verify sn powered down server identify old disk sn:" at bounding box center [514, 225] width 712 height 51
click at [278, 248] on textarea "verify rack and server verify sn powered down server identify old disk sn:" at bounding box center [514, 225] width 712 height 51
paste textarea "ZC14YZKE"
paste textarea "347380 07-10-2025 11:26:19 23.62.6.85 COMPLETE Result Detail Message Ticket ID …"
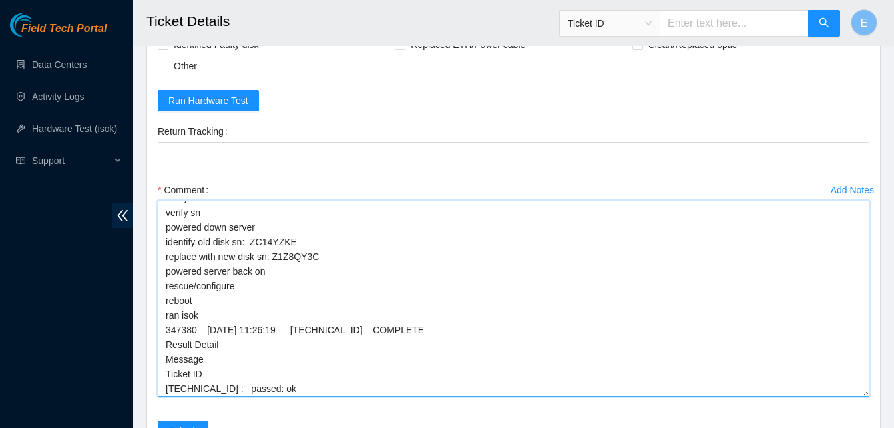
scroll to position [1, 0]
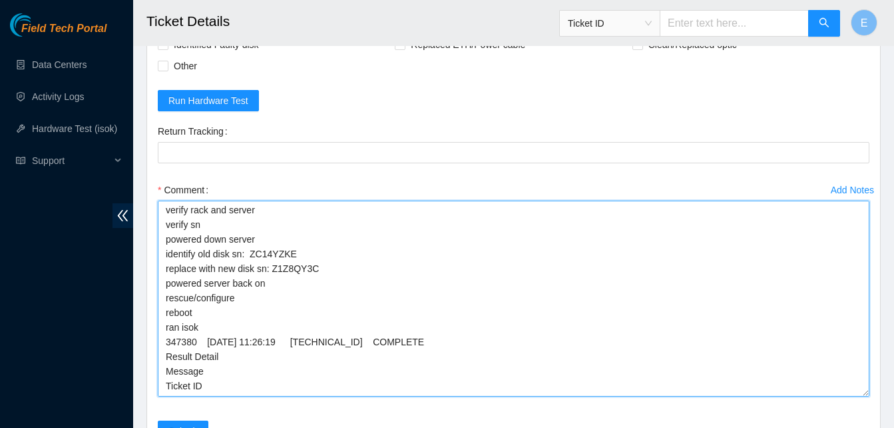
drag, startPoint x: 864, startPoint y: 248, endPoint x: 858, endPoint y: 409, distance: 160.6
click at [858, 396] on textarea "verify rack and server verify sn powered down server identify old disk sn: ZC14…" at bounding box center [514, 298] width 712 height 196
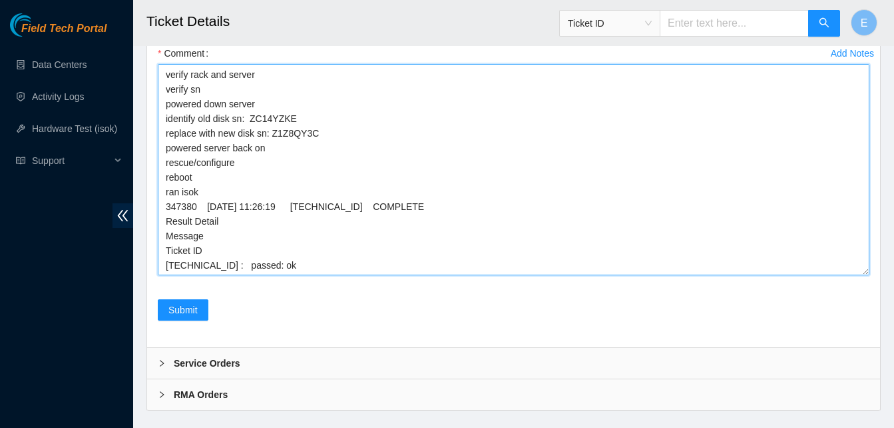
scroll to position [2981, 0]
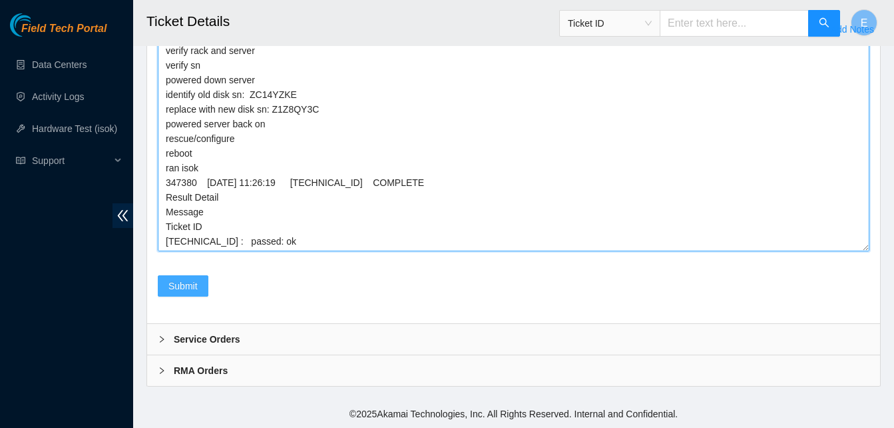
type textarea "verify rack and server verify sn powered down server identify old disk sn: ZC14…"
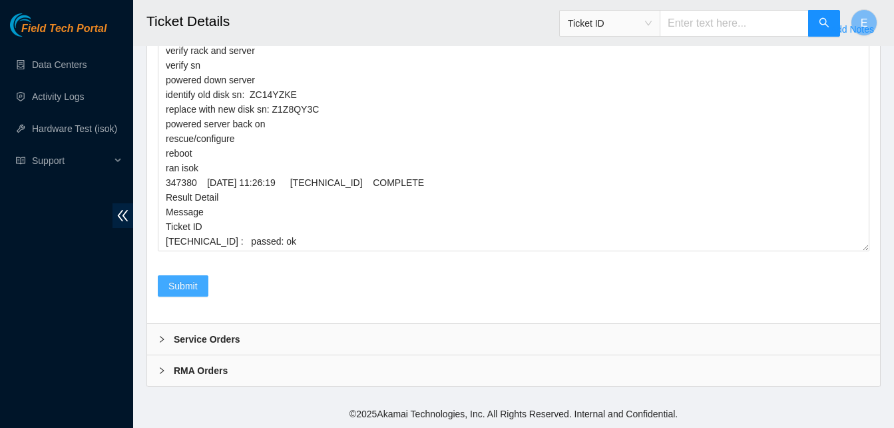
click at [180, 285] on span "Submit" at bounding box center [182, 285] width 29 height 15
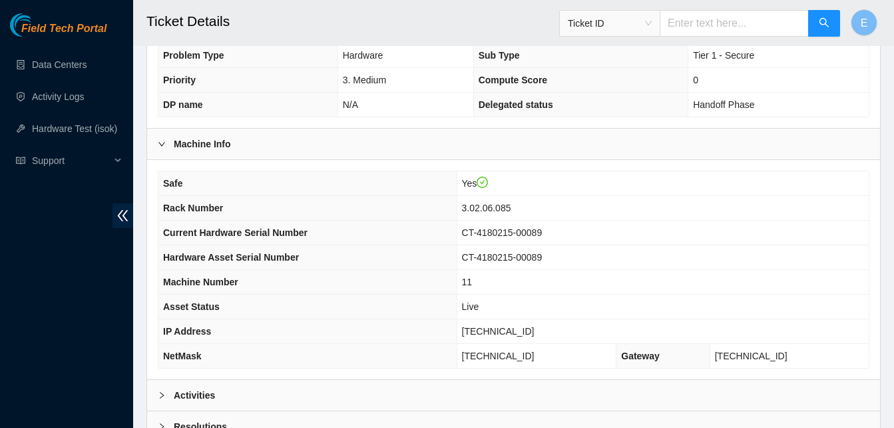
scroll to position [461, 0]
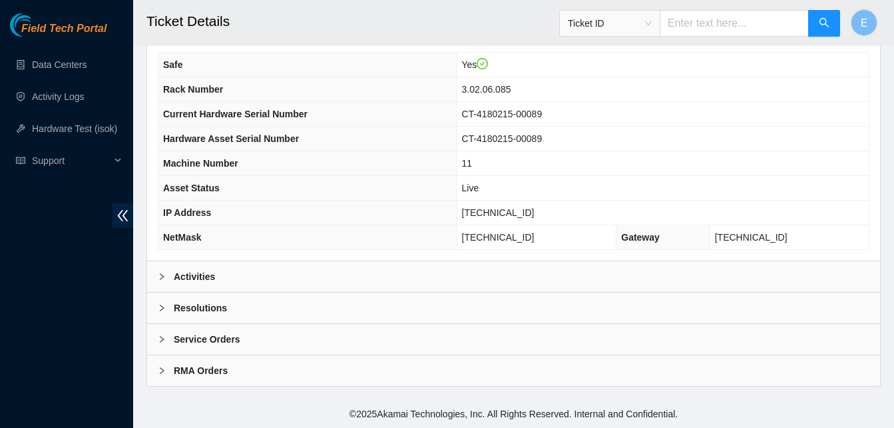
click at [206, 278] on b "Activities" at bounding box center [194, 276] width 41 height 15
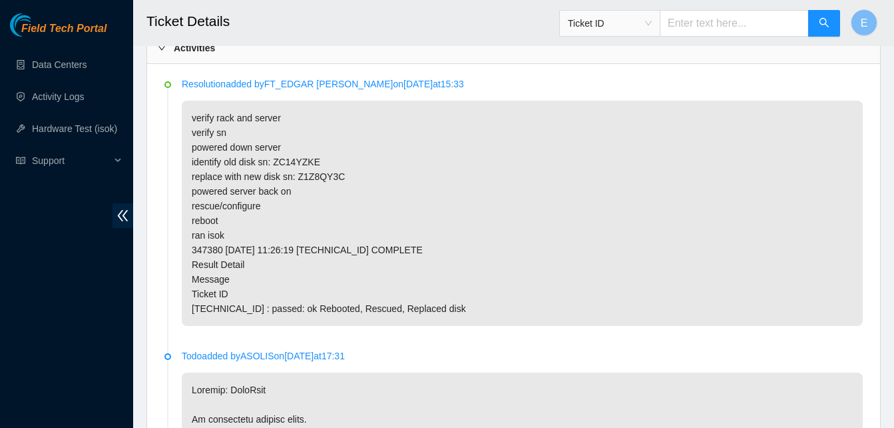
scroll to position [691, 0]
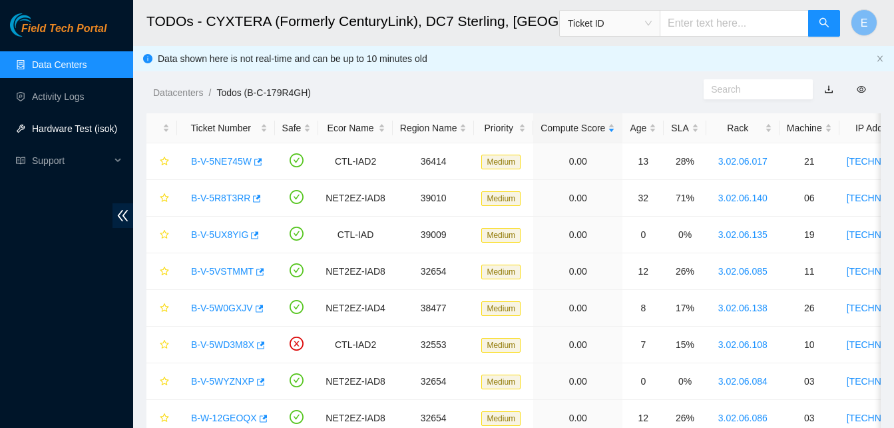
click at [73, 124] on link "Hardware Test (isok)" at bounding box center [74, 128] width 85 height 11
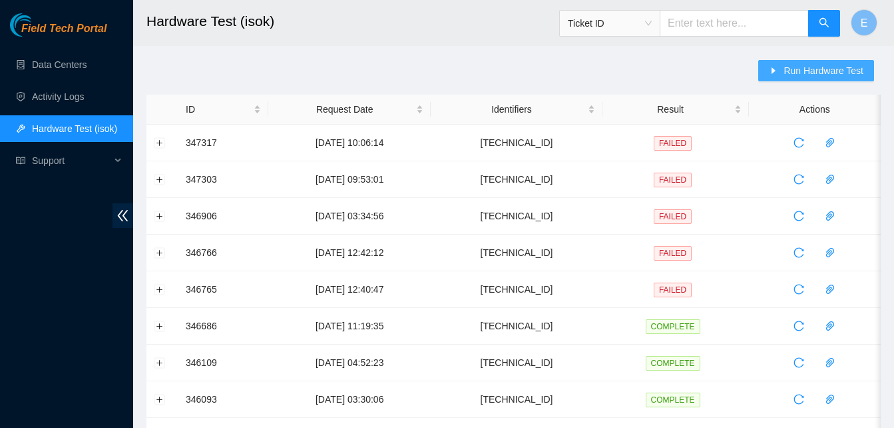
click at [788, 72] on span "Run Hardware Test" at bounding box center [824, 70] width 80 height 15
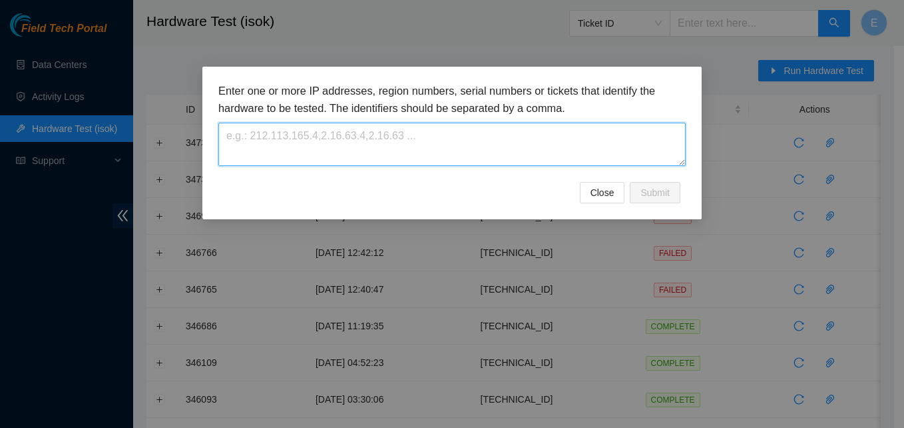
click at [452, 137] on textarea at bounding box center [451, 144] width 467 height 43
paste textarea "[TECHNICAL_ID]"
type textarea "[TECHNICAL_ID]"
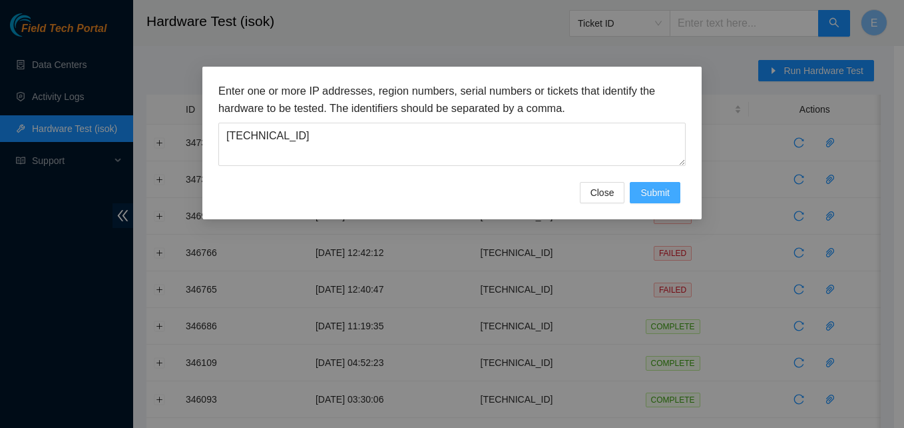
click at [650, 191] on span "Submit" at bounding box center [655, 192] width 29 height 15
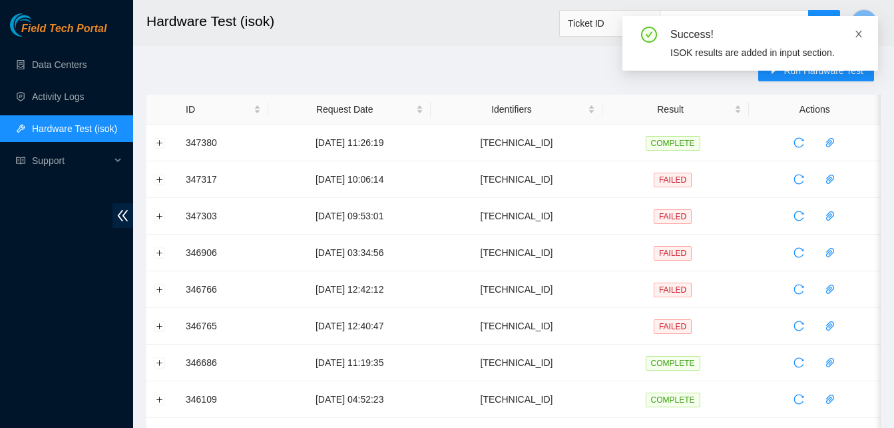
click at [860, 35] on icon "close" at bounding box center [859, 34] width 7 height 7
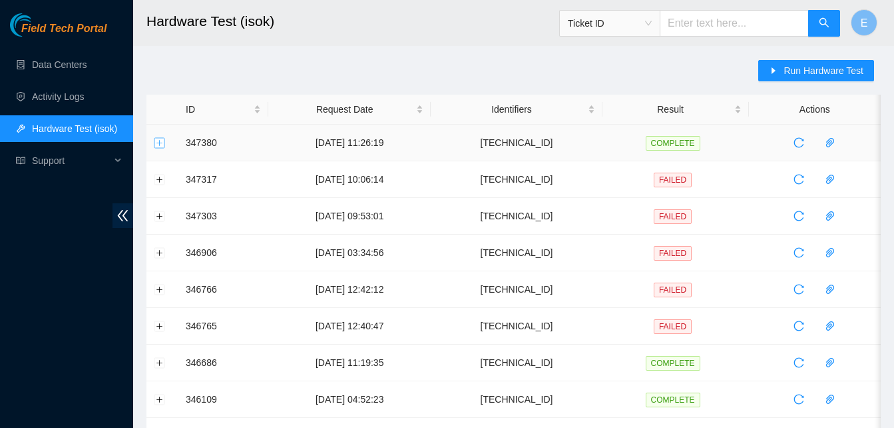
click at [162, 144] on button "Expand row" at bounding box center [159, 142] width 11 height 11
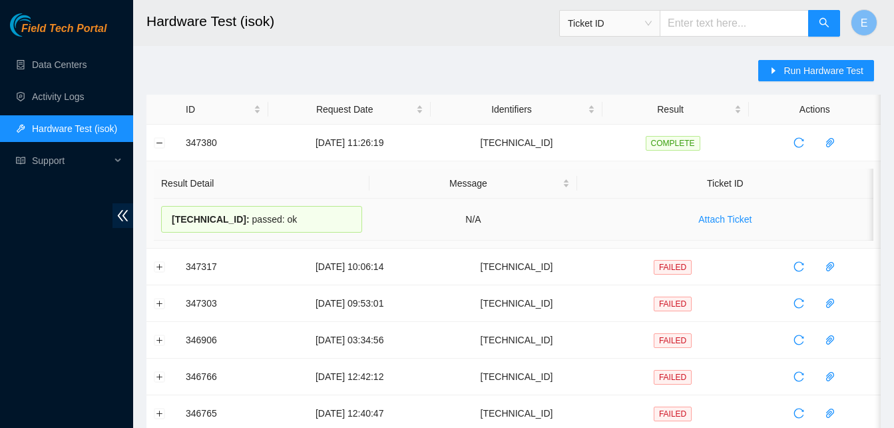
drag, startPoint x: 183, startPoint y: 144, endPoint x: 282, endPoint y: 212, distance: 119.3
copy tbody "347380 07-10-2025 11:26:19 23.62.6.85 COMPLETE Result Detail Message Ticket ID …"
click at [80, 65] on link "Data Centers" at bounding box center [59, 64] width 55 height 11
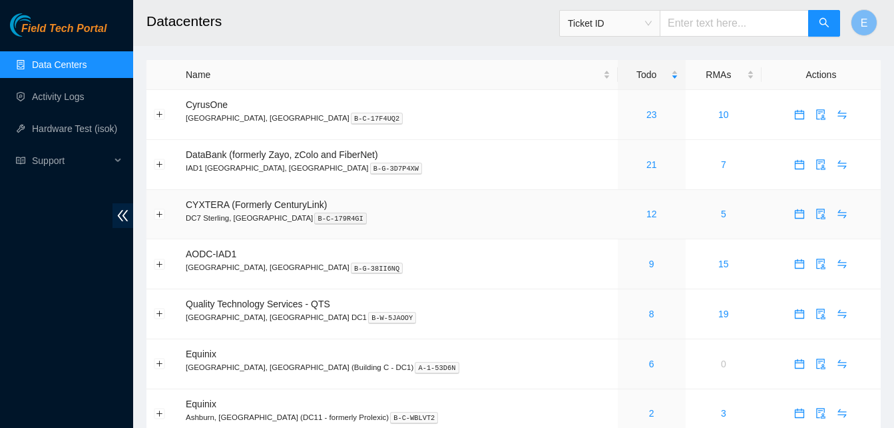
drag, startPoint x: 604, startPoint y: 215, endPoint x: 569, endPoint y: 208, distance: 35.4
click at [625, 208] on div "12" at bounding box center [651, 213] width 53 height 15
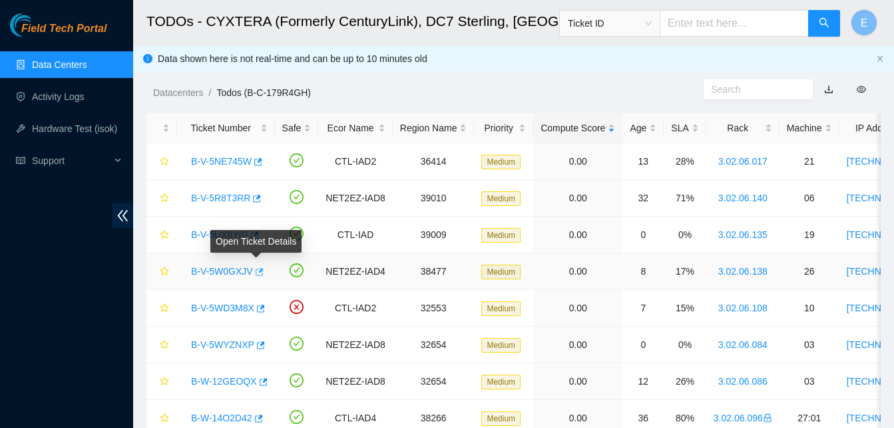
click at [256, 272] on icon "button" at bounding box center [258, 271] width 9 height 9
click at [68, 133] on link "Hardware Test (isok)" at bounding box center [74, 128] width 85 height 11
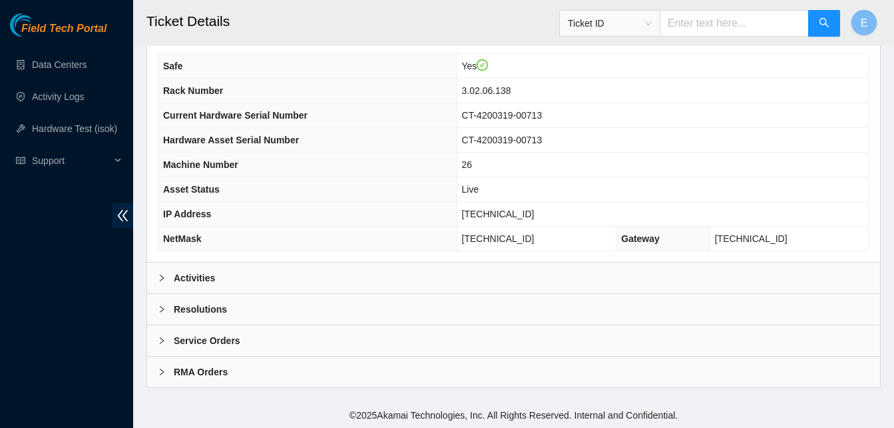
scroll to position [461, 0]
click at [200, 274] on b "Activities" at bounding box center [194, 276] width 41 height 15
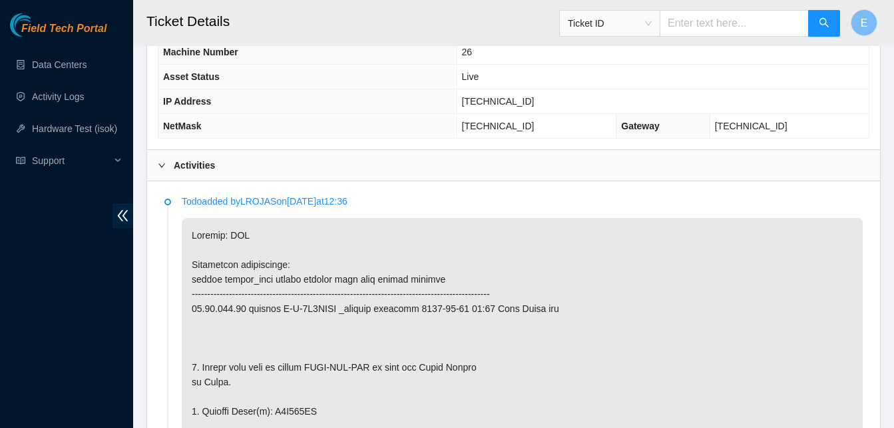
scroll to position [572, 0]
drag, startPoint x: 499, startPoint y: 103, endPoint x: 553, endPoint y: 111, distance: 53.8
click at [553, 111] on td "23.61.198.57" at bounding box center [663, 102] width 412 height 25
copy span "23.61.198.57"
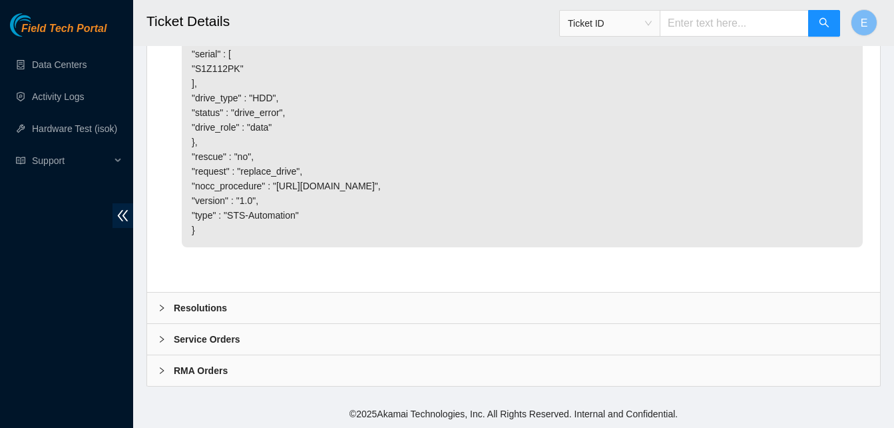
scroll to position [4243, 0]
click at [194, 309] on b "Resolutions" at bounding box center [200, 307] width 53 height 15
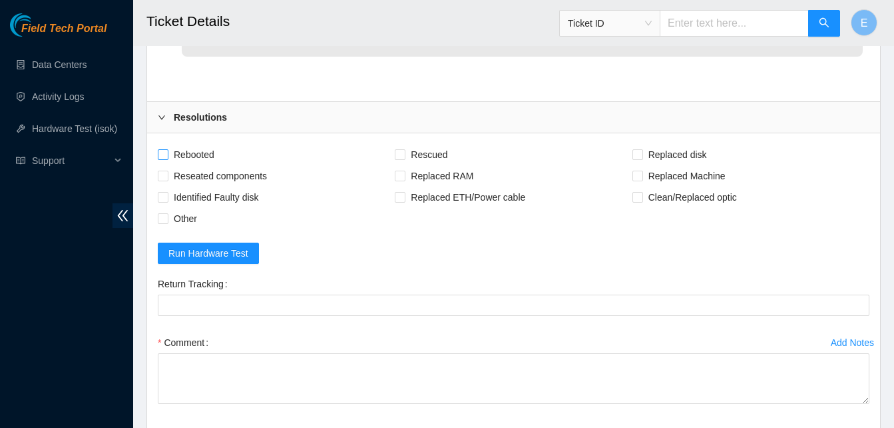
click at [164, 158] on input "Rebooted" at bounding box center [162, 153] width 9 height 9
checkbox input "true"
click at [639, 158] on input "Replaced disk" at bounding box center [637, 153] width 9 height 9
checkbox input "true"
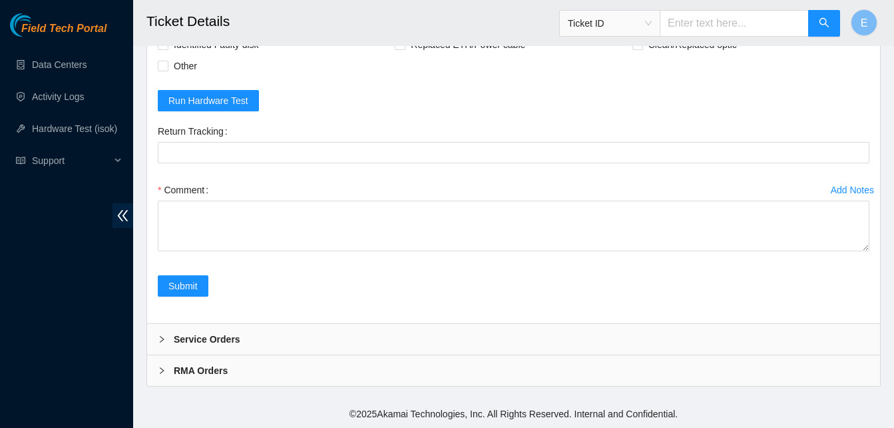
scroll to position [4586, 0]
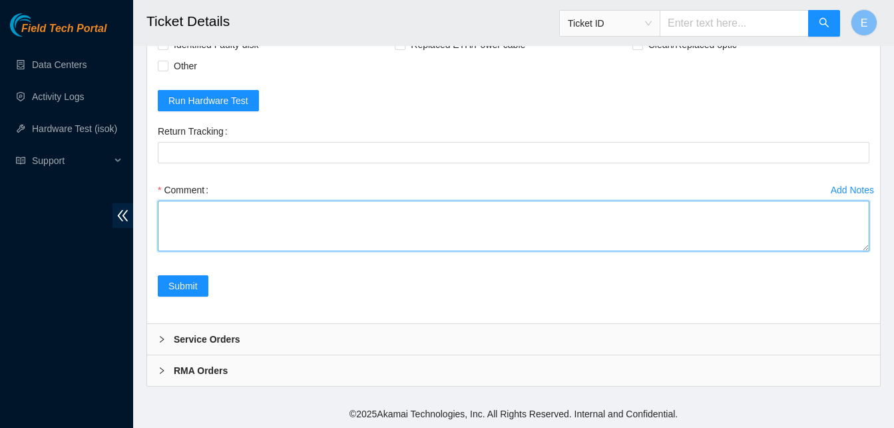
click at [250, 226] on textarea "Comment" at bounding box center [514, 225] width 712 height 51
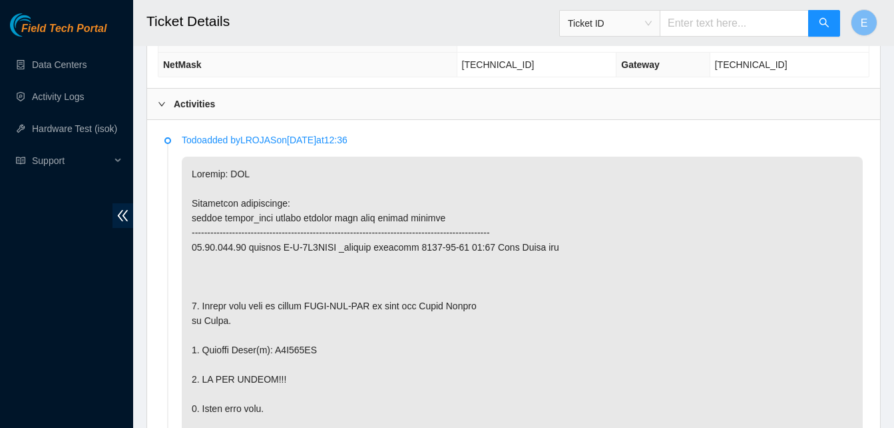
scroll to position [635, 0]
drag, startPoint x: 270, startPoint y: 348, endPoint x: 314, endPoint y: 352, distance: 44.9
copy p "S1Z112PK"
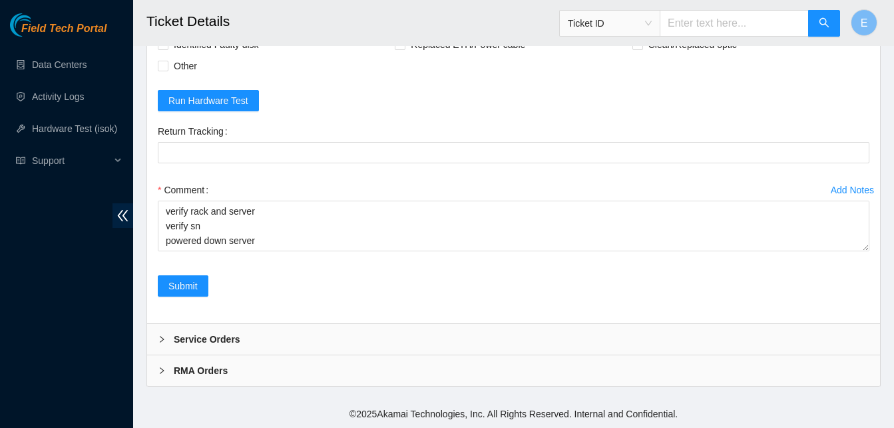
scroll to position [4586, 0]
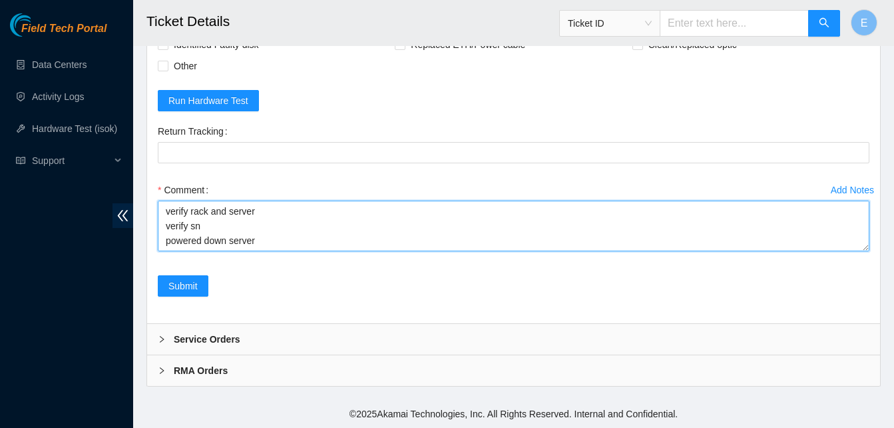
click at [267, 248] on textarea "verify rack and server verify sn powered down server identified old disk sn:" at bounding box center [514, 225] width 712 height 51
paste textarea "S1Z112PK"
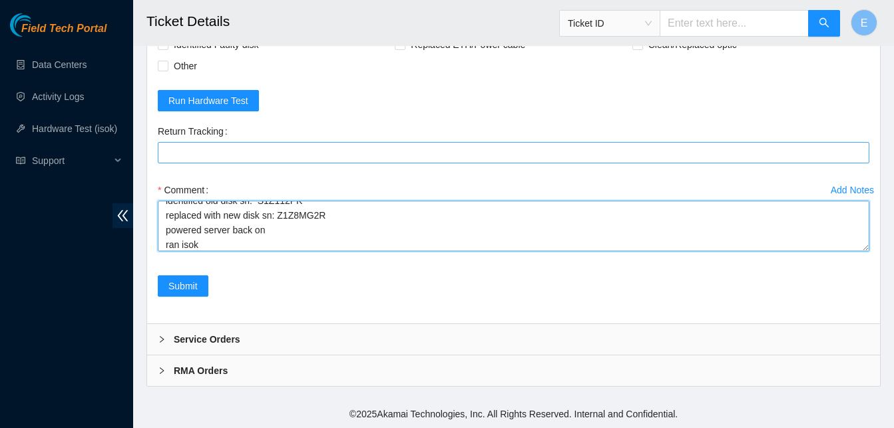
scroll to position [69, 0]
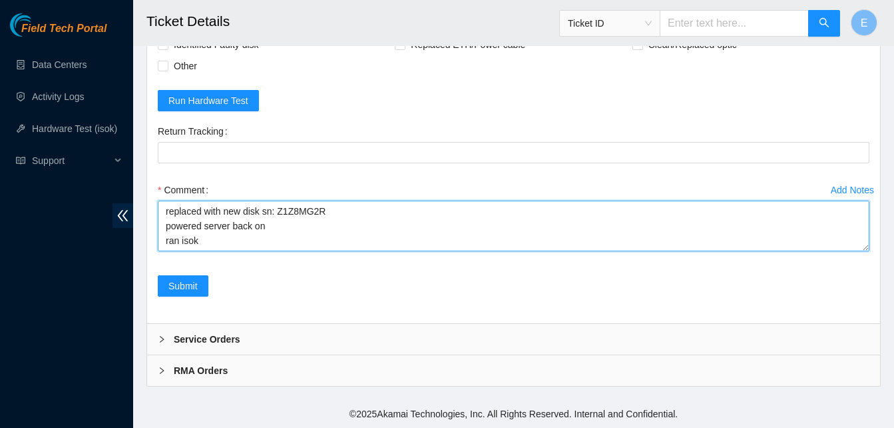
paste textarea "347409 07-10-2025 12:00:34 23.61.198.57 COMPLETE Result Detail Message Ticket I…"
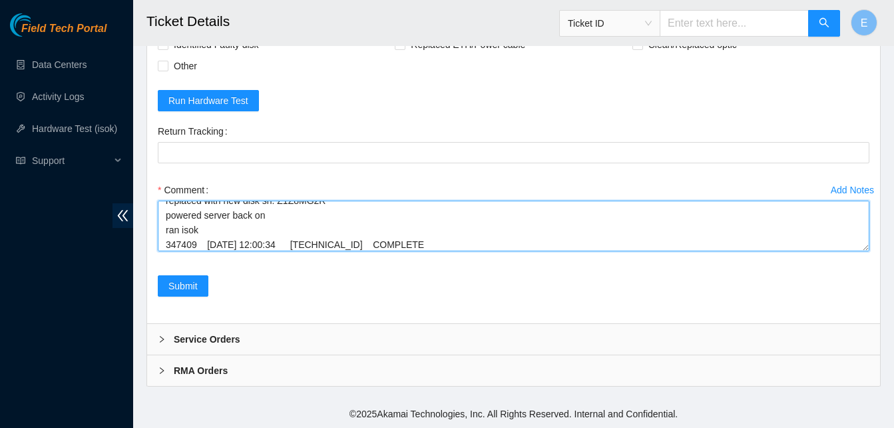
scroll to position [128, 0]
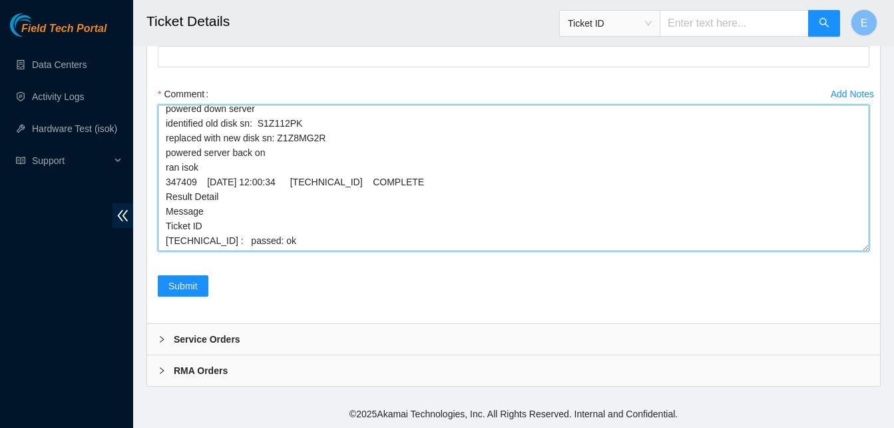
drag, startPoint x: 868, startPoint y: 336, endPoint x: 846, endPoint y: 438, distance: 104.2
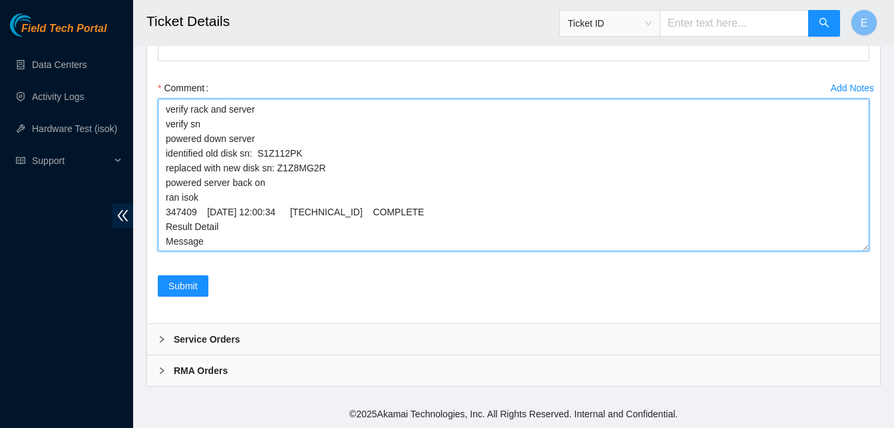
scroll to position [30, 0]
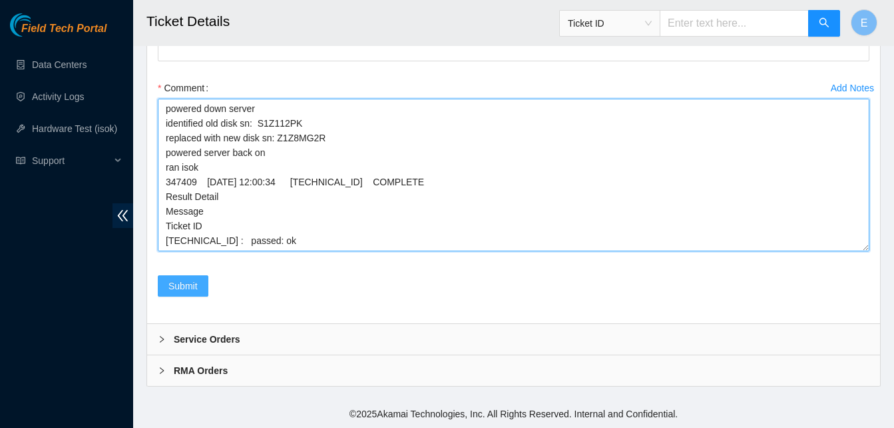
type textarea "verify rack and server verify sn powered down server identified old disk sn: S1…"
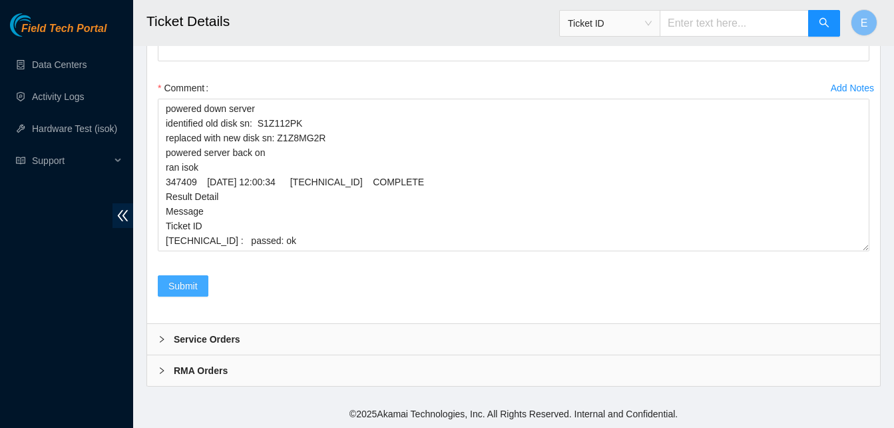
click at [187, 293] on span "Submit" at bounding box center [182, 285] width 29 height 15
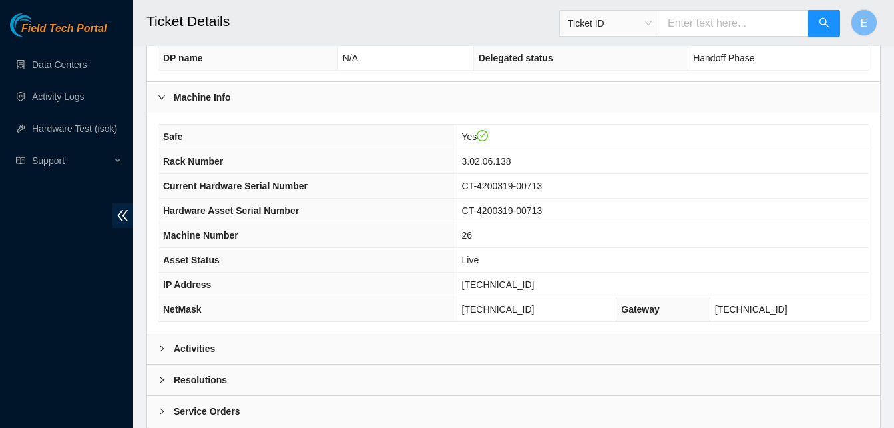
scroll to position [461, 0]
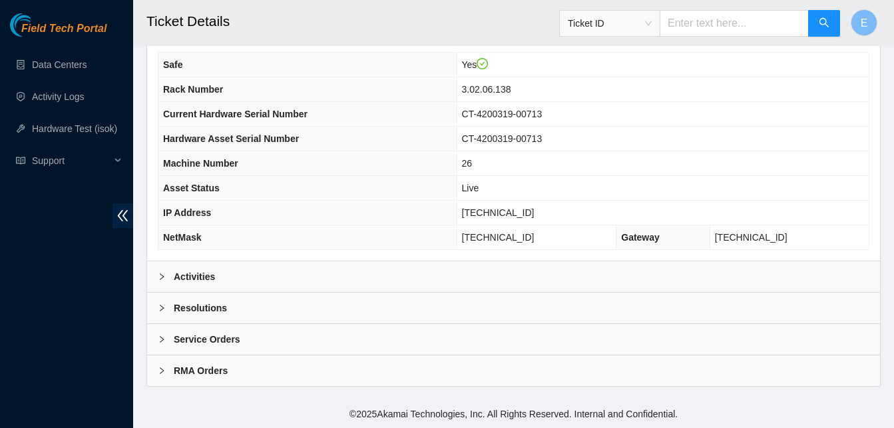
click at [198, 272] on b "Activities" at bounding box center [194, 276] width 41 height 15
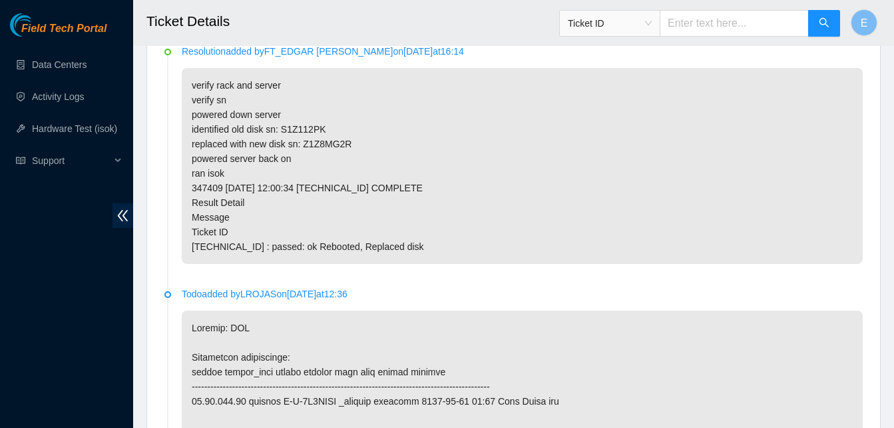
scroll to position [728, 0]
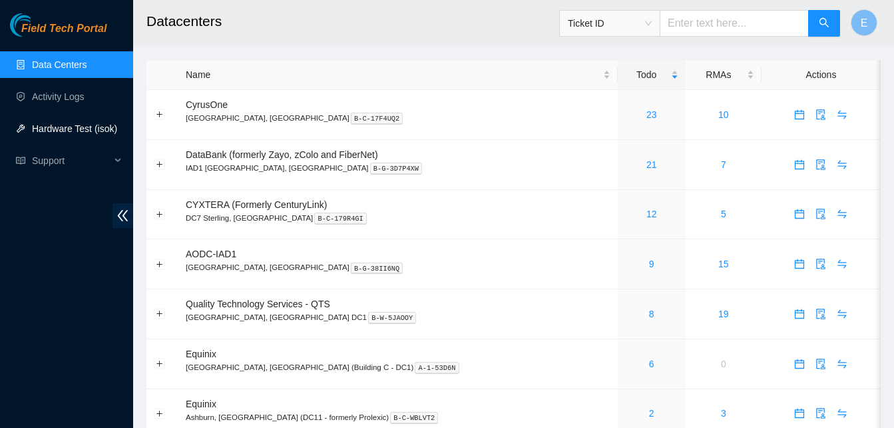
click at [71, 127] on link "Hardware Test (isok)" at bounding box center [74, 128] width 85 height 11
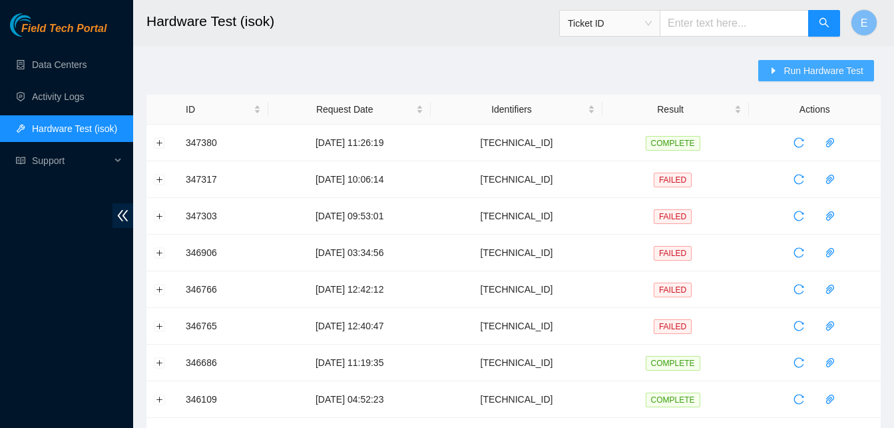
click at [803, 69] on span "Run Hardware Test" at bounding box center [824, 70] width 80 height 15
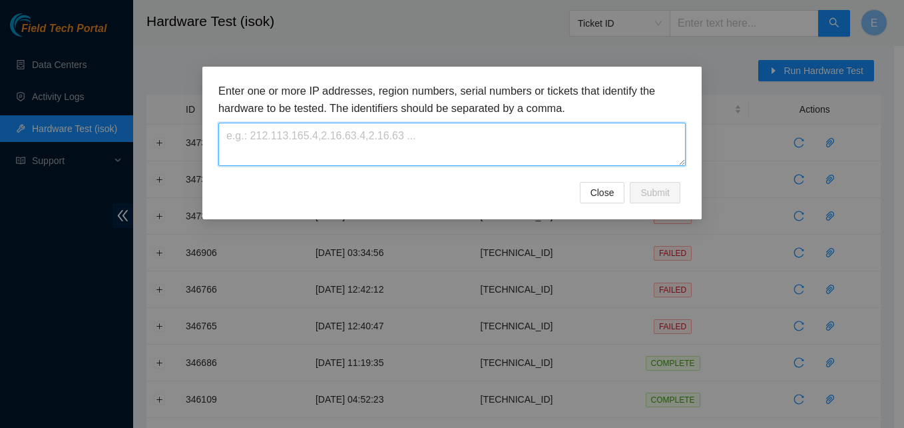
click at [415, 147] on textarea at bounding box center [451, 144] width 467 height 43
paste textarea "23.61.198.57"
type textarea "23.61.198.57"
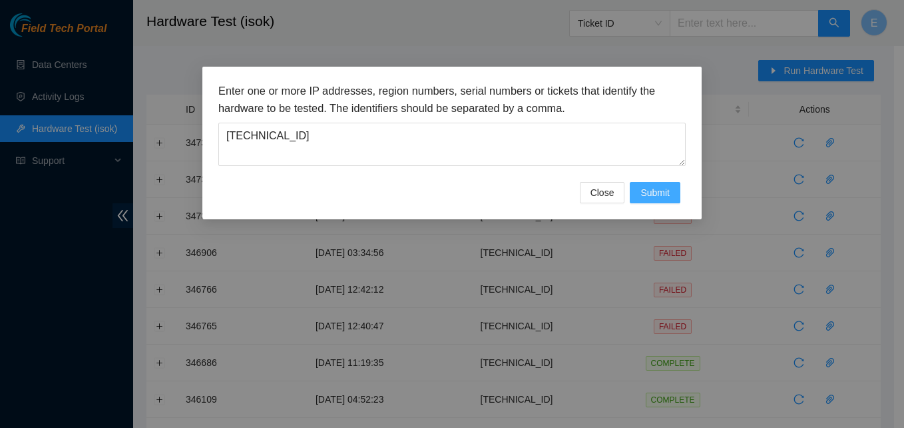
click at [646, 192] on span "Submit" at bounding box center [655, 192] width 29 height 15
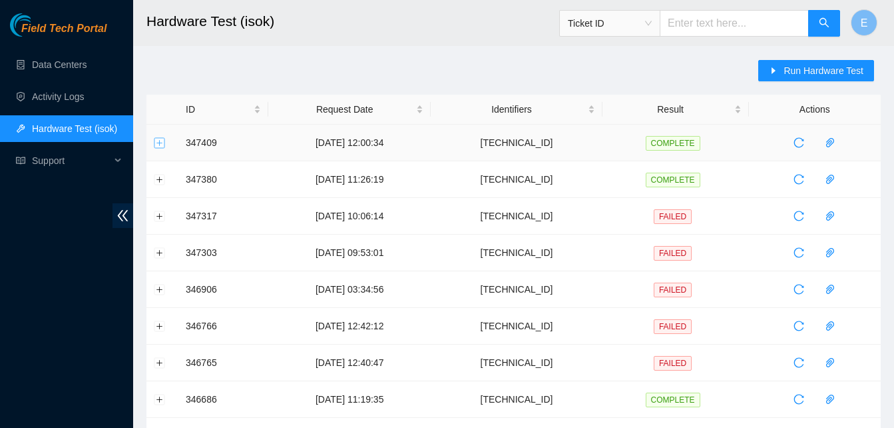
click at [162, 143] on button "Expand row" at bounding box center [159, 142] width 11 height 11
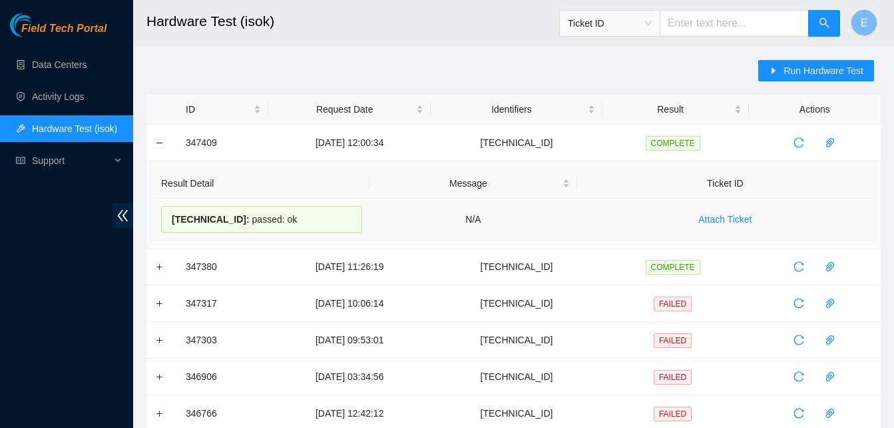
drag, startPoint x: 186, startPoint y: 143, endPoint x: 284, endPoint y: 210, distance: 119.3
copy tbody "347409 07-10-2025 12:00:34 23.61.198.57 COMPLETE Result Detail Message Ticket I…"
click at [160, 142] on button "Collapse row" at bounding box center [159, 142] width 11 height 11
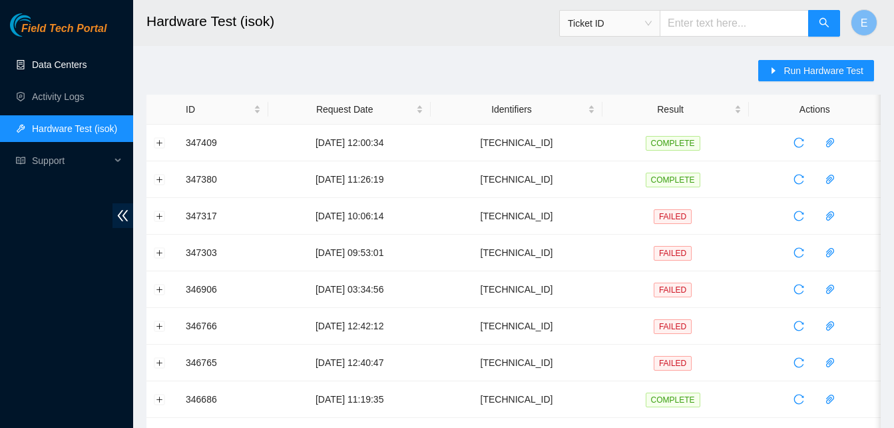
click at [59, 62] on link "Data Centers" at bounding box center [59, 64] width 55 height 11
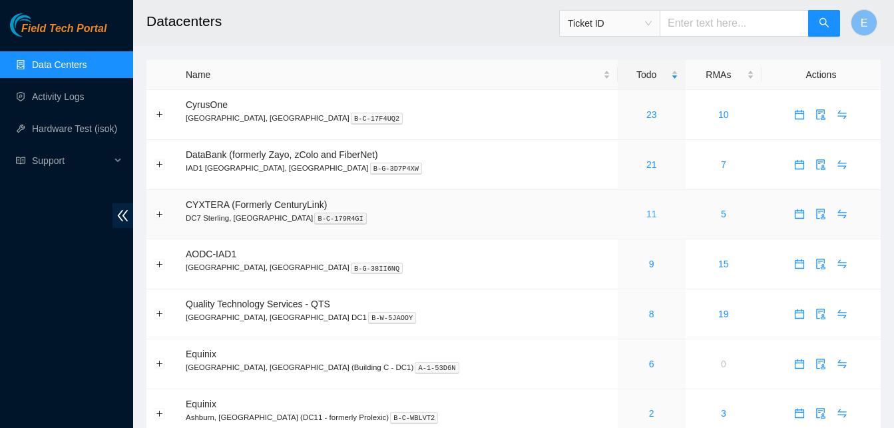
click at [647, 212] on link "11" at bounding box center [652, 213] width 11 height 11
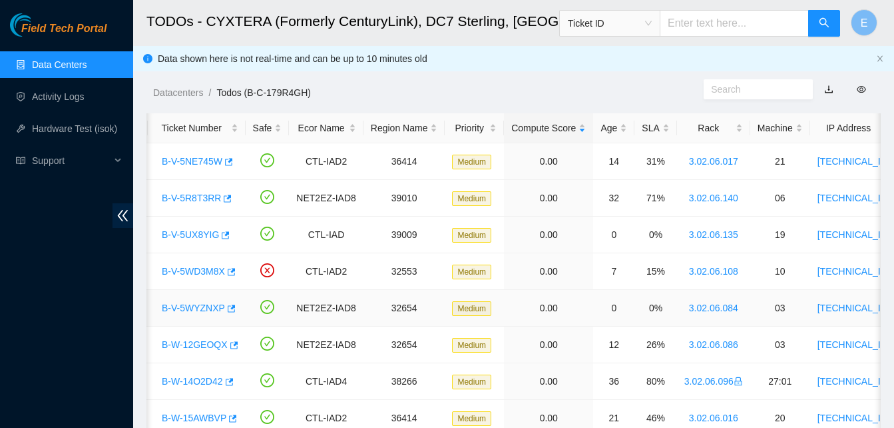
scroll to position [133, 0]
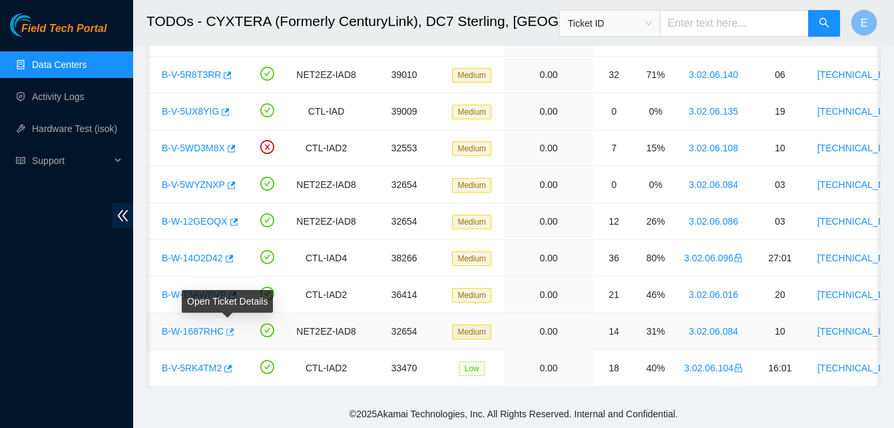
click at [225, 327] on icon "button" at bounding box center [228, 331] width 9 height 9
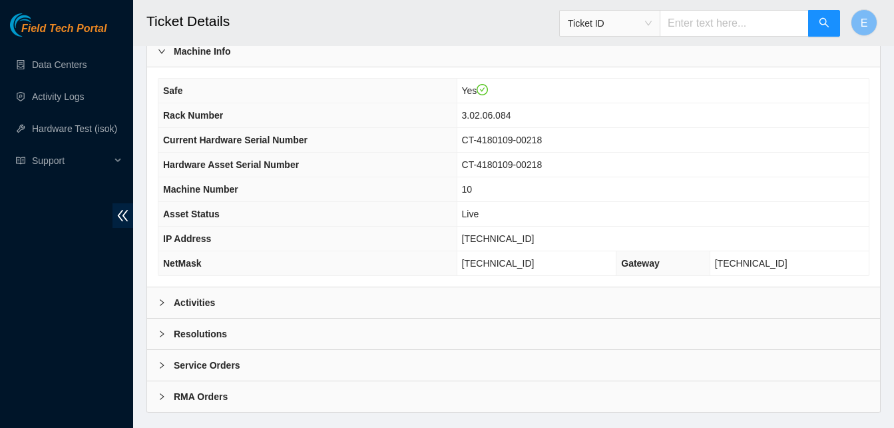
scroll to position [461, 0]
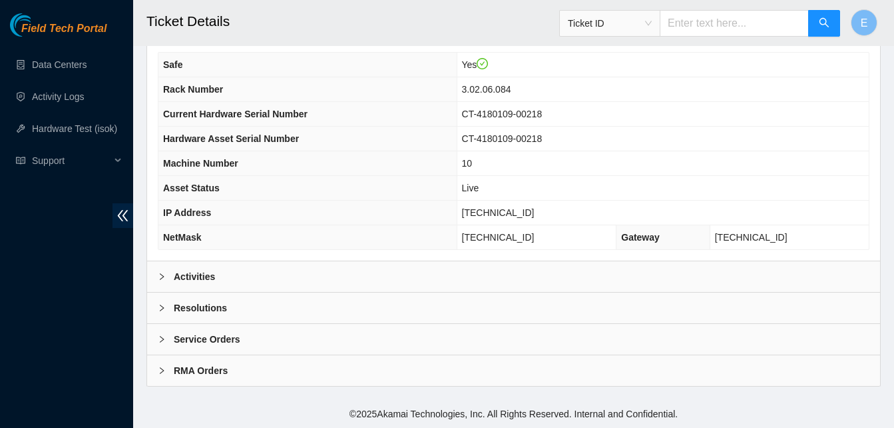
click at [197, 276] on b "Activities" at bounding box center [194, 276] width 41 height 15
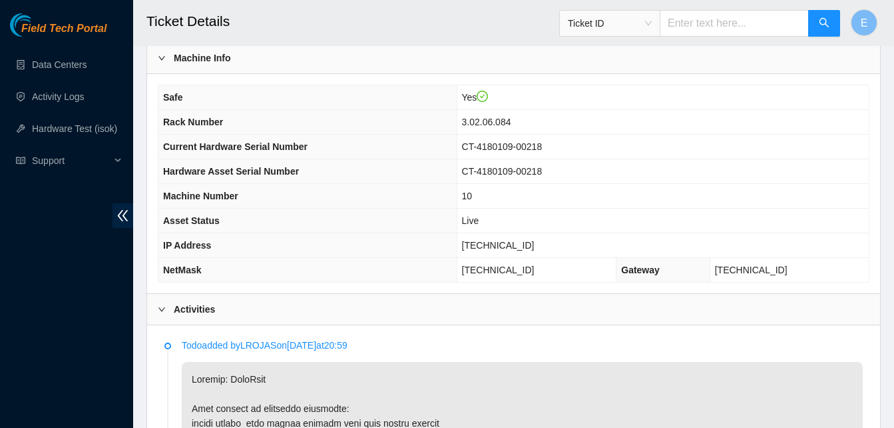
scroll to position [428, 0]
